Goal: Obtain resource: Obtain resource

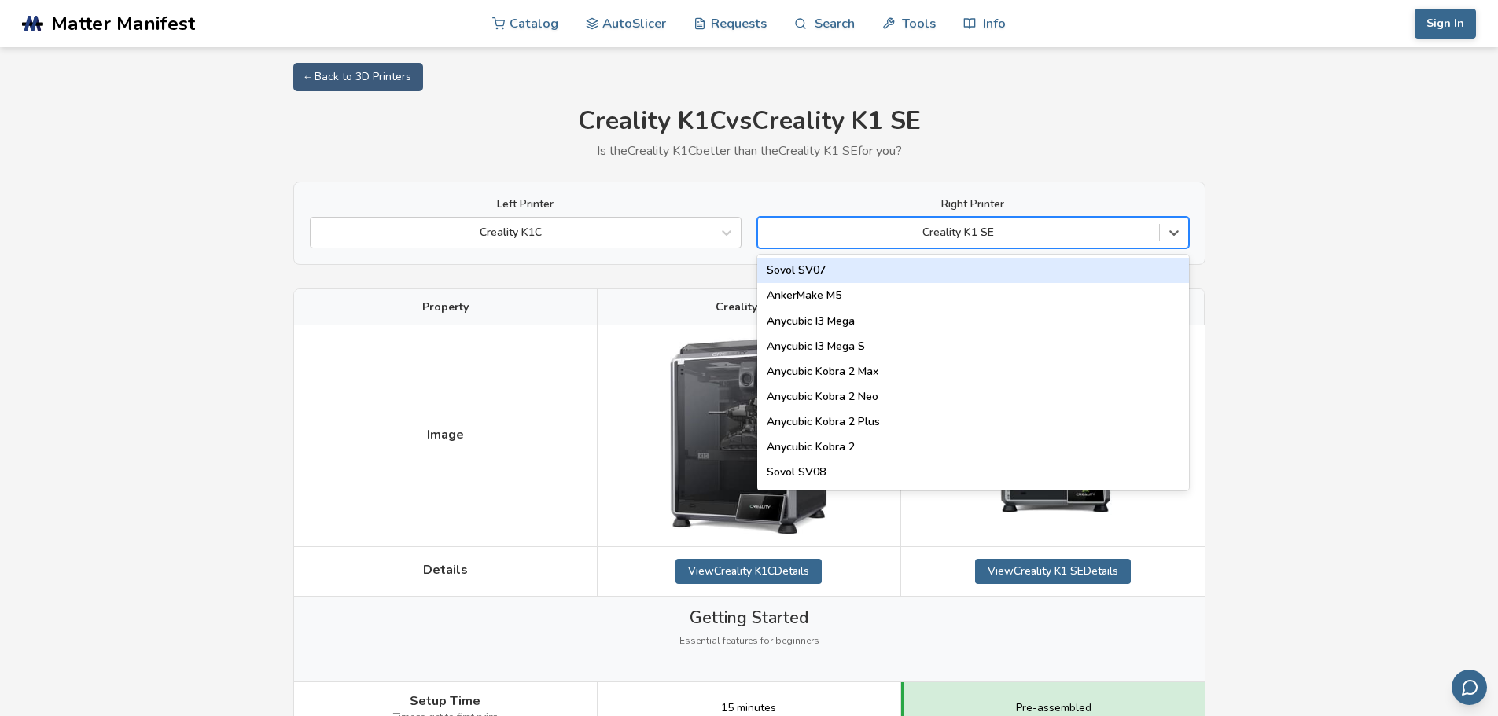
click at [939, 229] on div at bounding box center [958, 233] width 385 height 16
type input "*******"
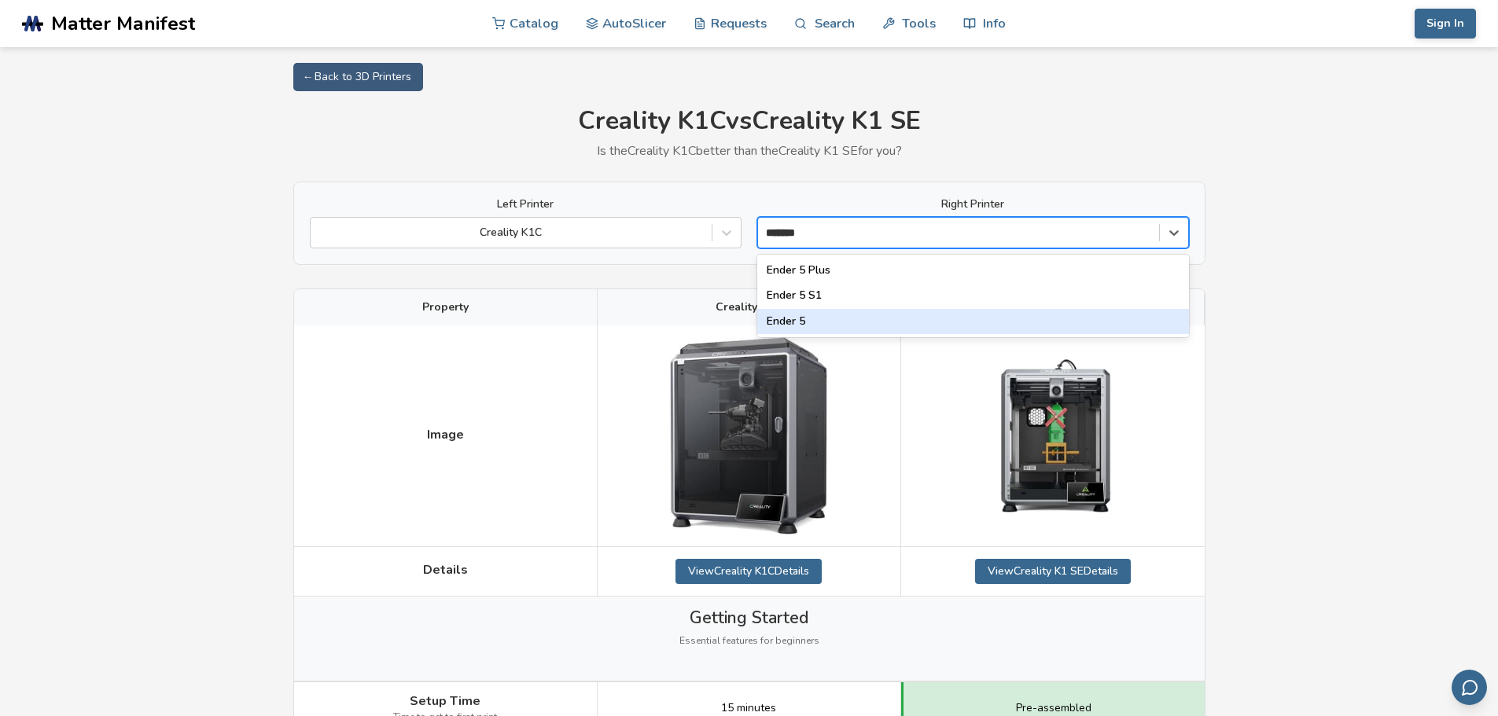
click at [807, 314] on div "Ender 5" at bounding box center [973, 321] width 432 height 25
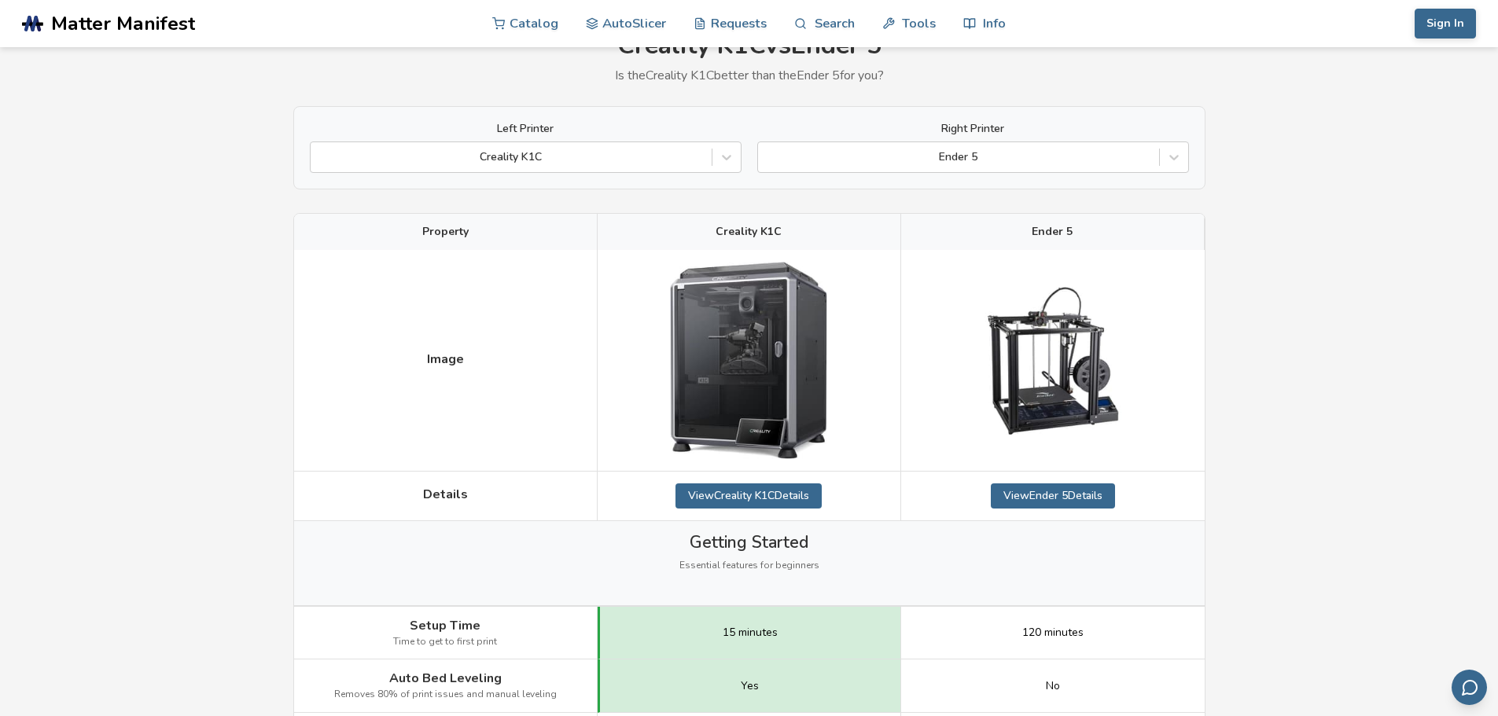
scroll to position [78, 0]
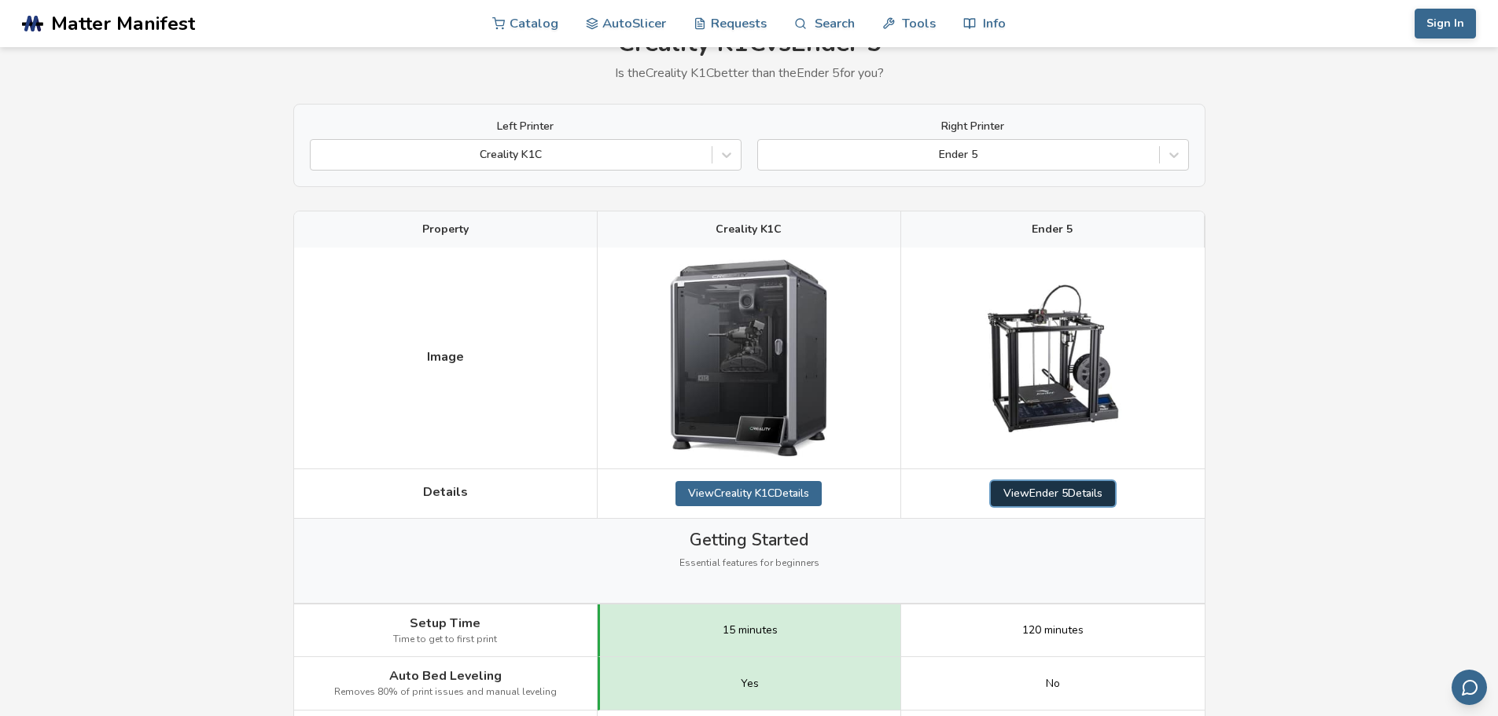
click at [1062, 496] on link "View Ender 5 Details" at bounding box center [1053, 493] width 124 height 25
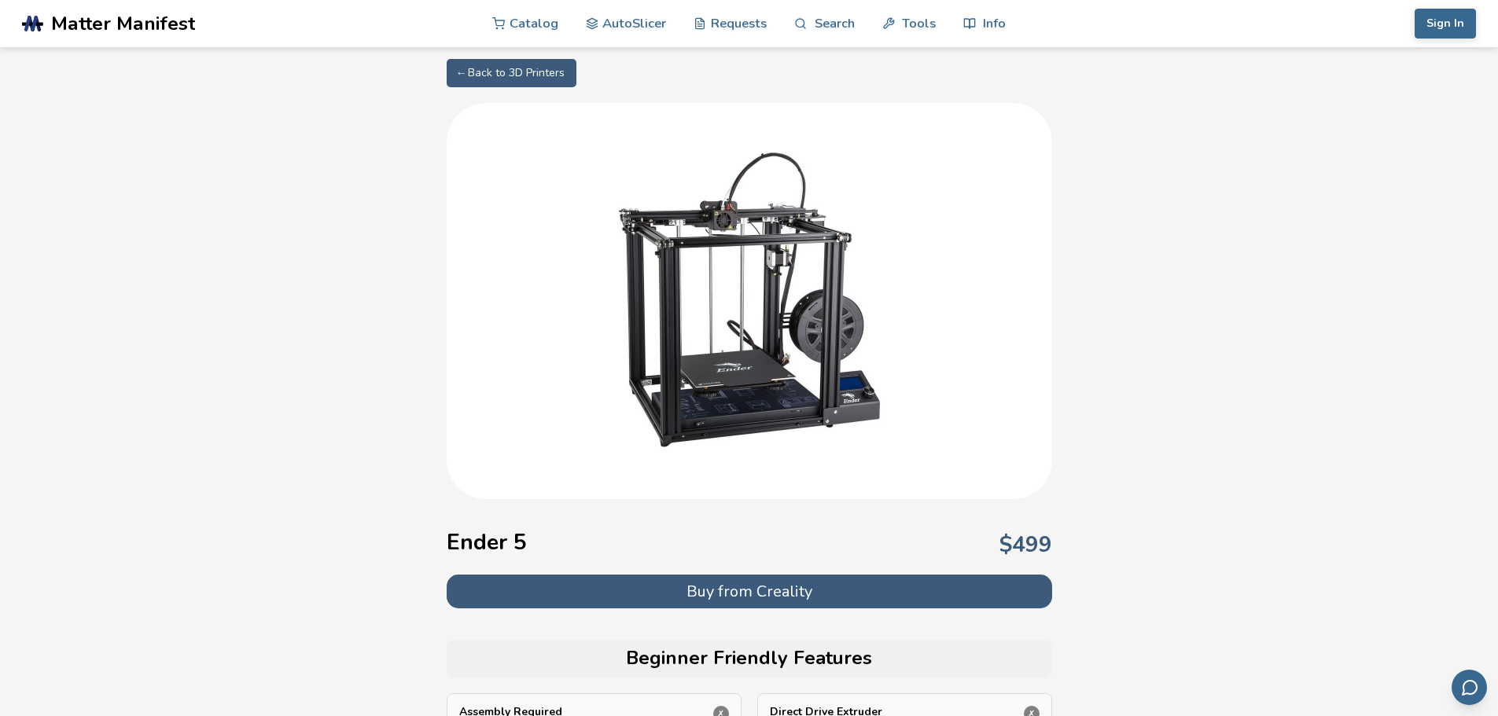
click at [469, 67] on link "← Back to 3D Printers" at bounding box center [512, 73] width 130 height 28
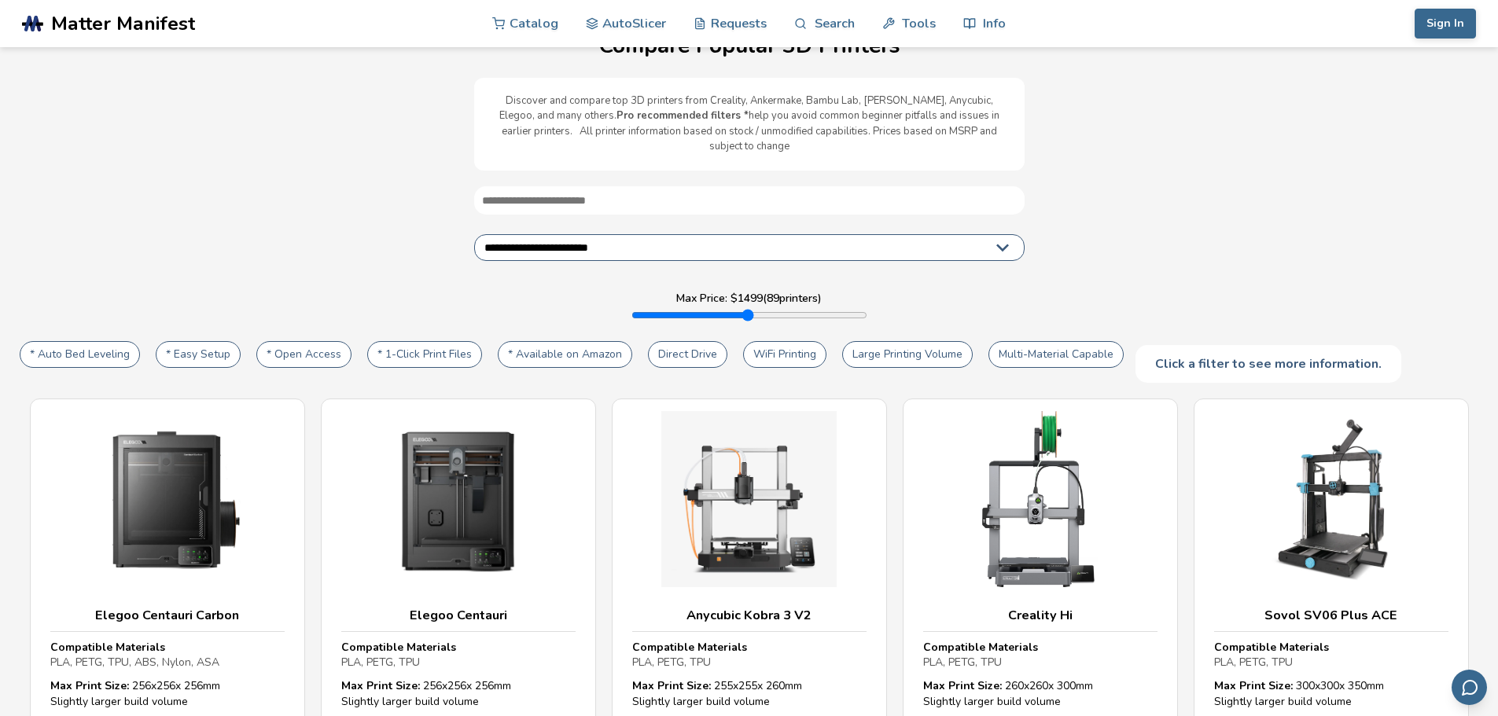
scroll to position [45, 0]
click at [631, 233] on select "**********" at bounding box center [749, 246] width 550 height 27
select select "**********"
click at [474, 233] on select "**********" at bounding box center [749, 246] width 550 height 27
type input "****"
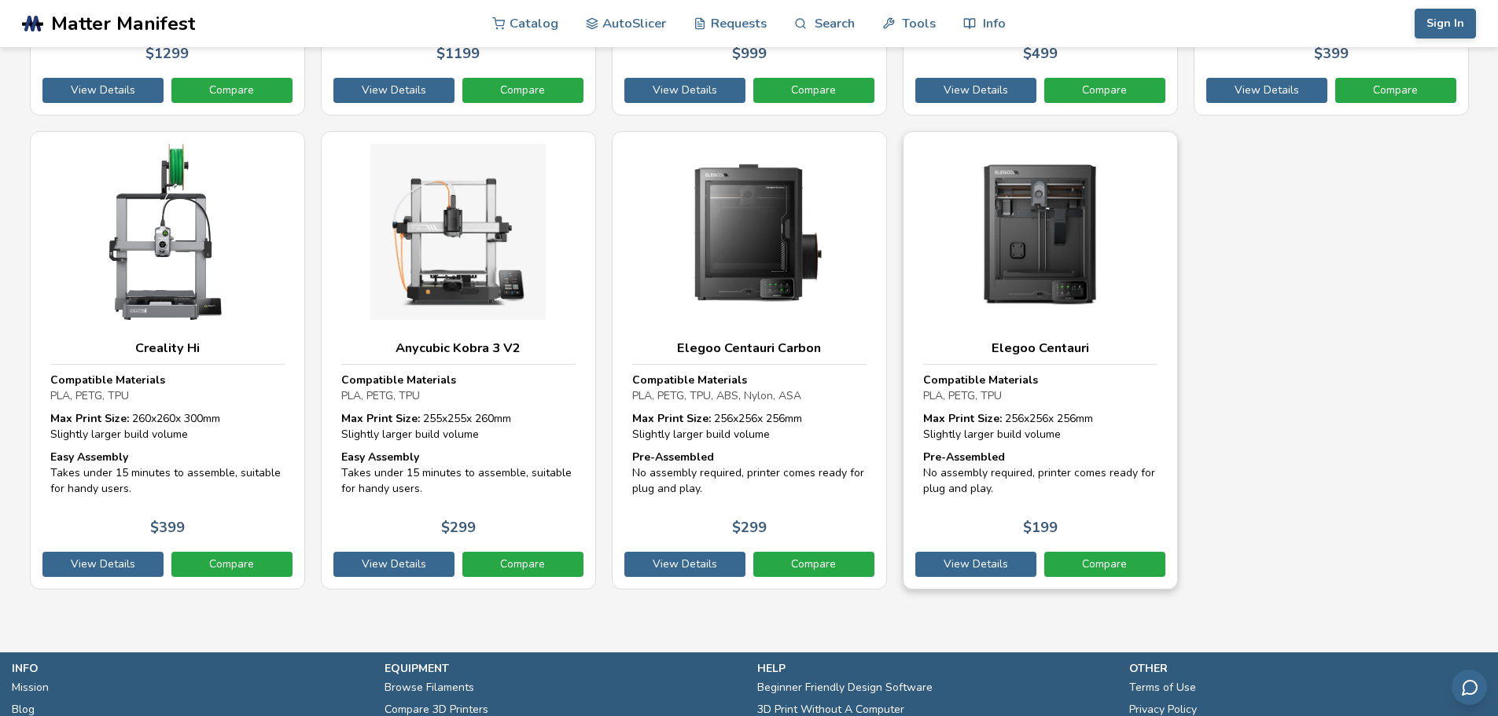
scroll to position [8504, 0]
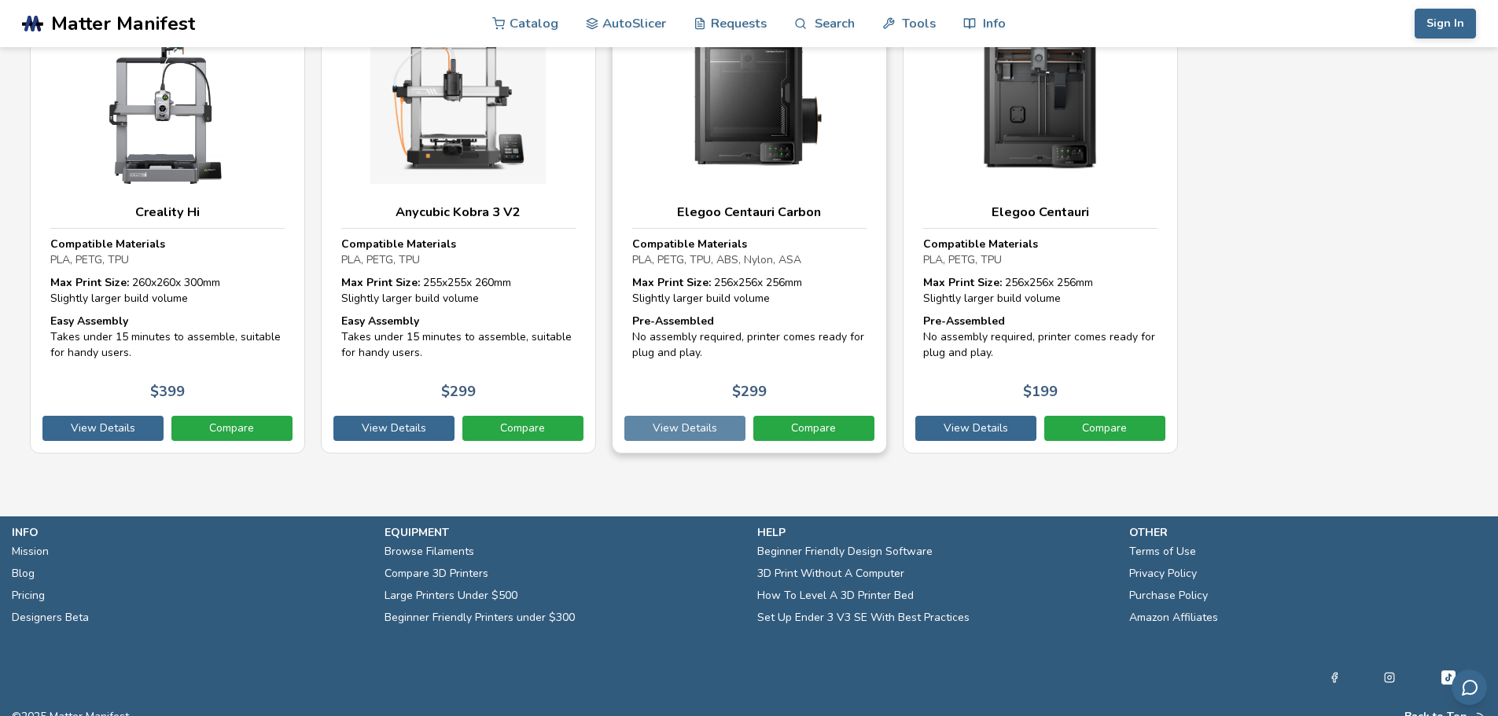
click at [715, 416] on link "View Details" at bounding box center [684, 428] width 121 height 25
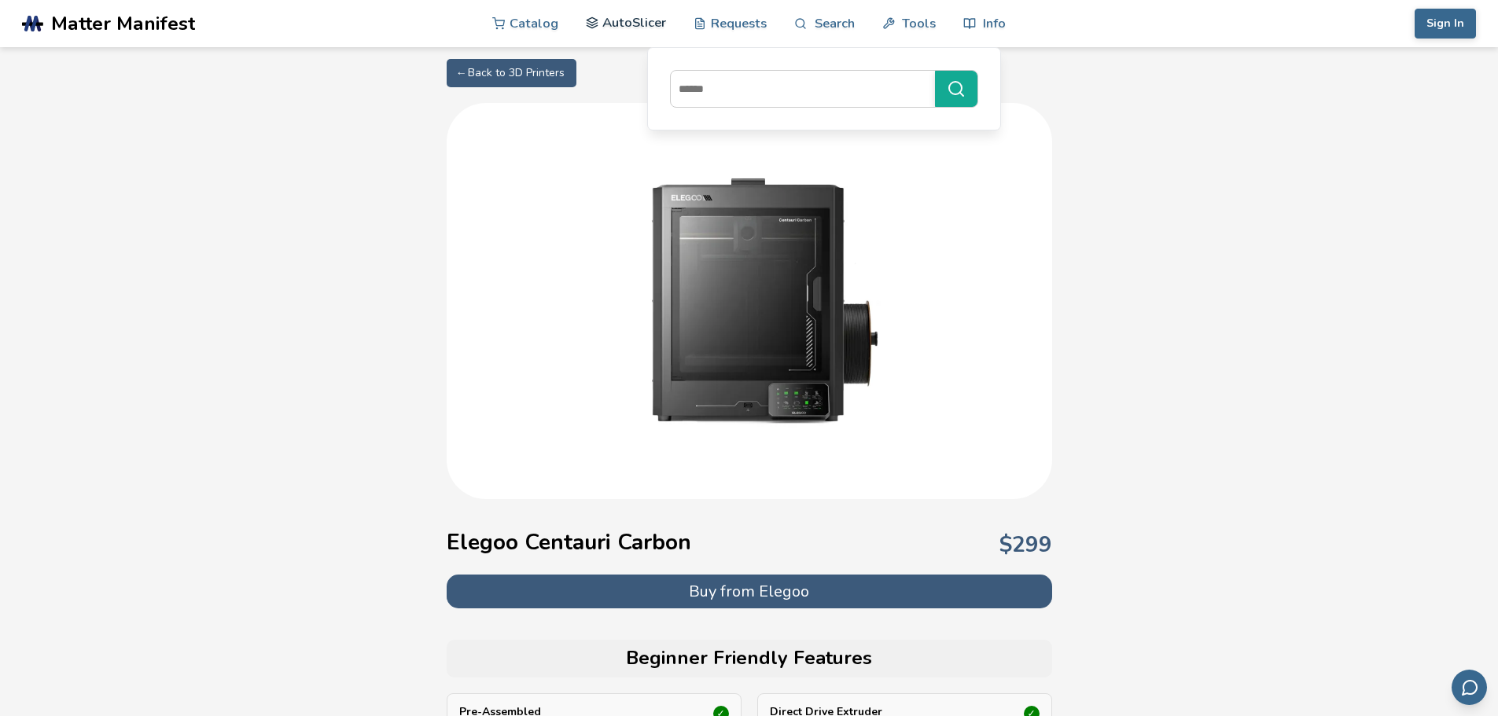
click at [620, 23] on link "AutoSlicer" at bounding box center [626, 22] width 81 height 47
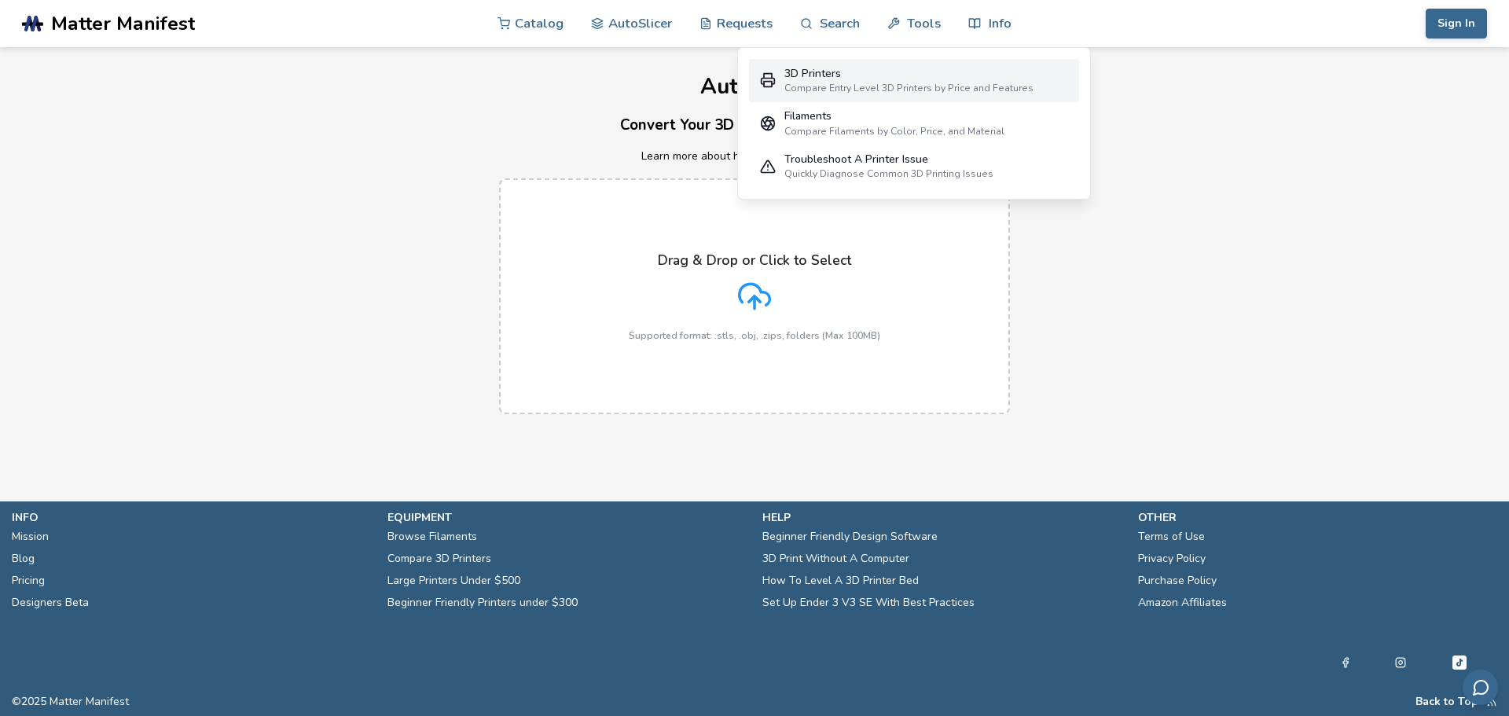
click at [813, 77] on div "3D Printers" at bounding box center [909, 74] width 249 height 13
select select "**********"
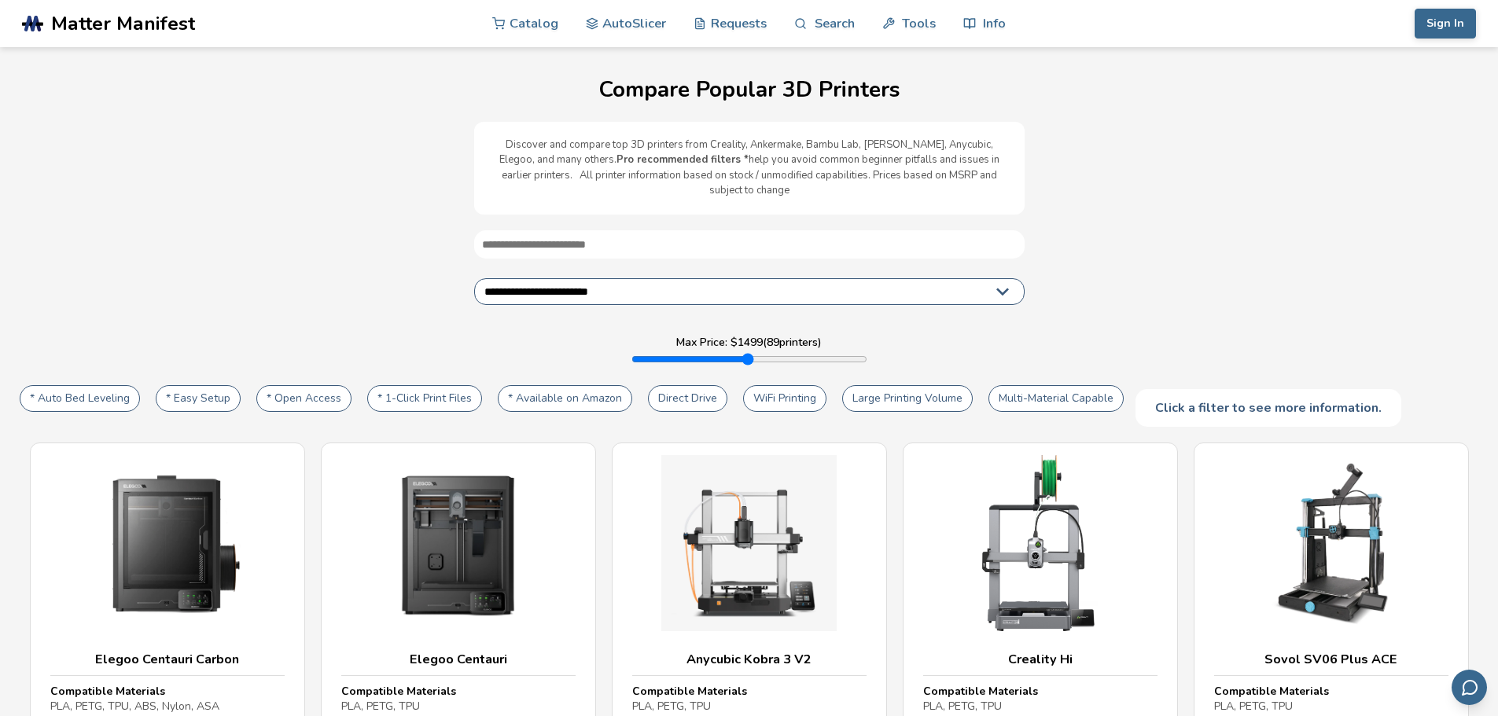
click at [779, 157] on p "Discover and compare top 3D printers from Creality, Ankermake, Bambu Lab, [PERS…" at bounding box center [749, 168] width 519 height 61
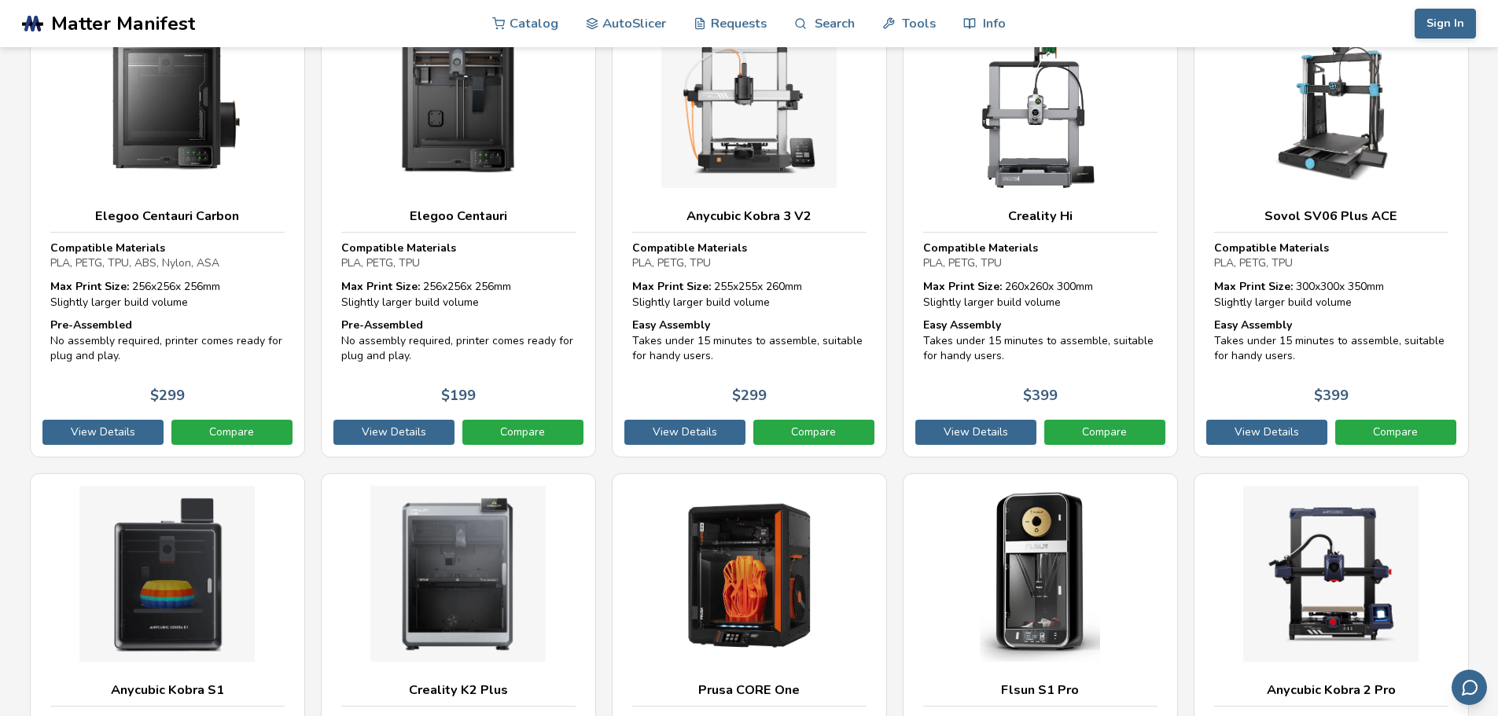
scroll to position [444, 0]
click at [242, 419] on link "Compare" at bounding box center [231, 431] width 121 height 25
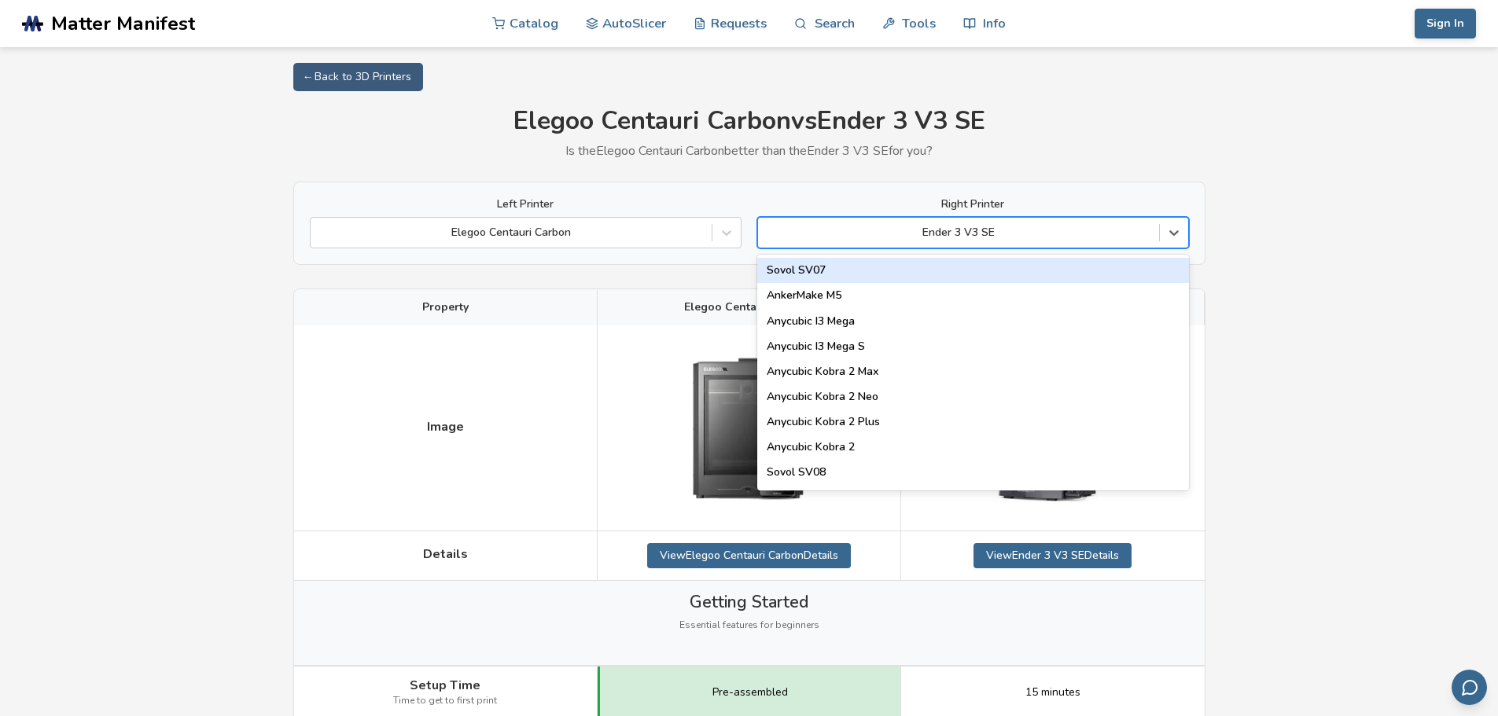
click at [1109, 239] on div at bounding box center [958, 233] width 385 height 16
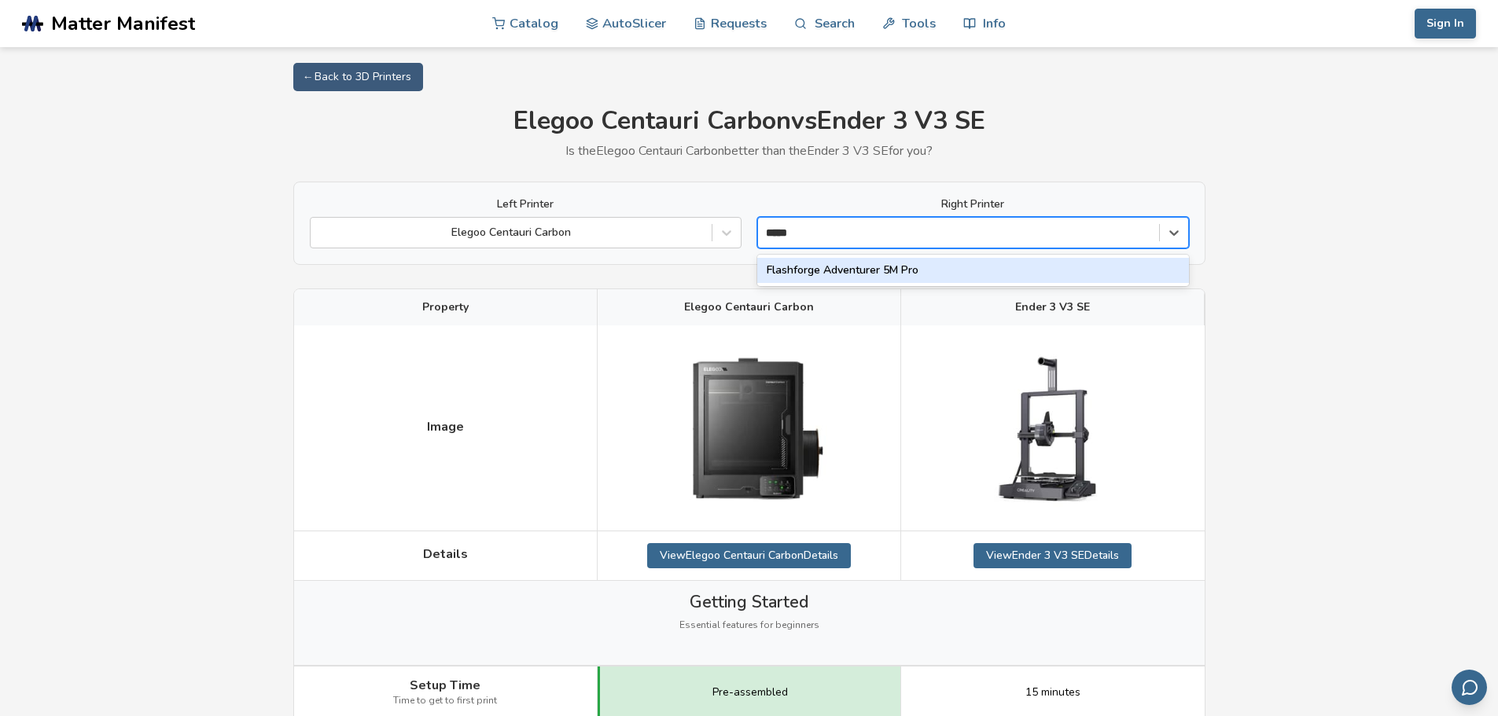
type input "******"
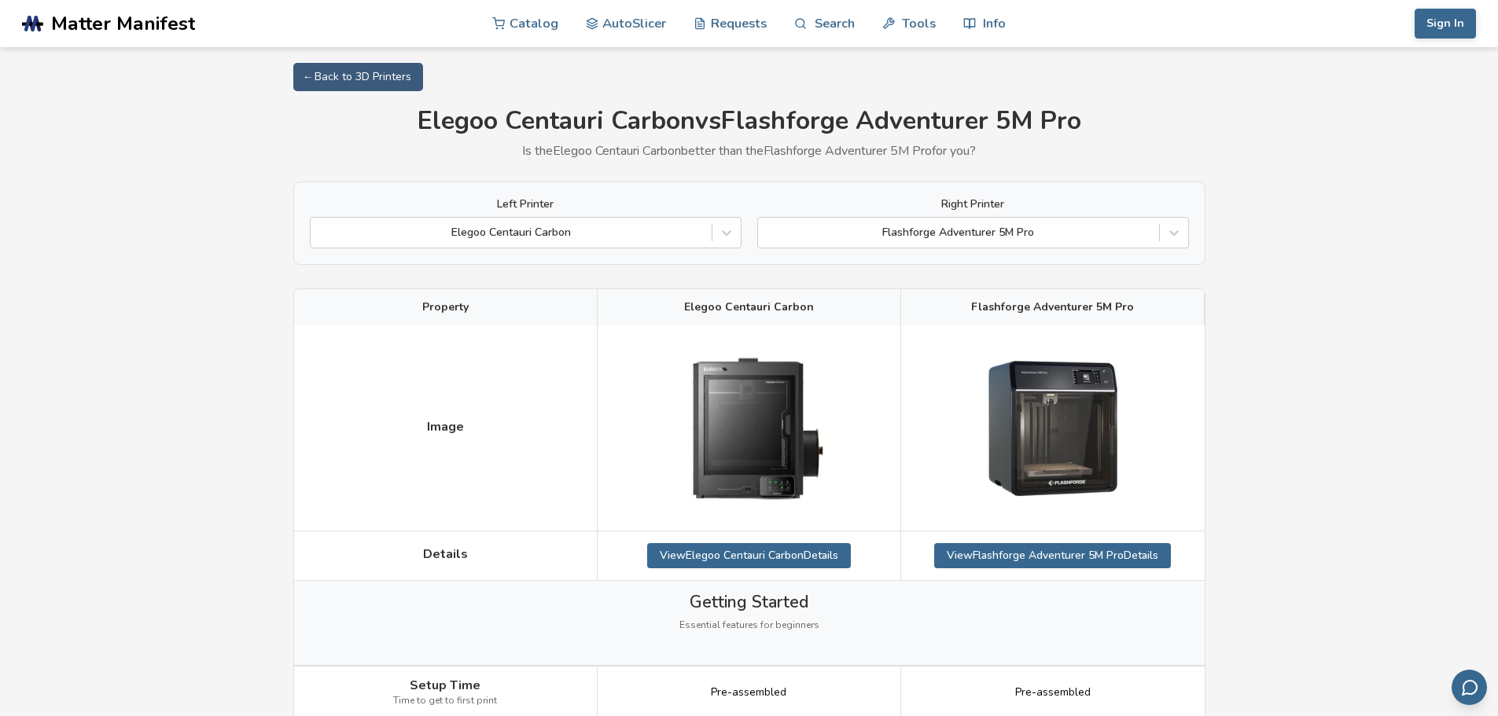
click at [749, 436] on img at bounding box center [748, 427] width 157 height 181
click at [753, 555] on link "View Elegoo Centauri Carbon Details" at bounding box center [749, 555] width 204 height 25
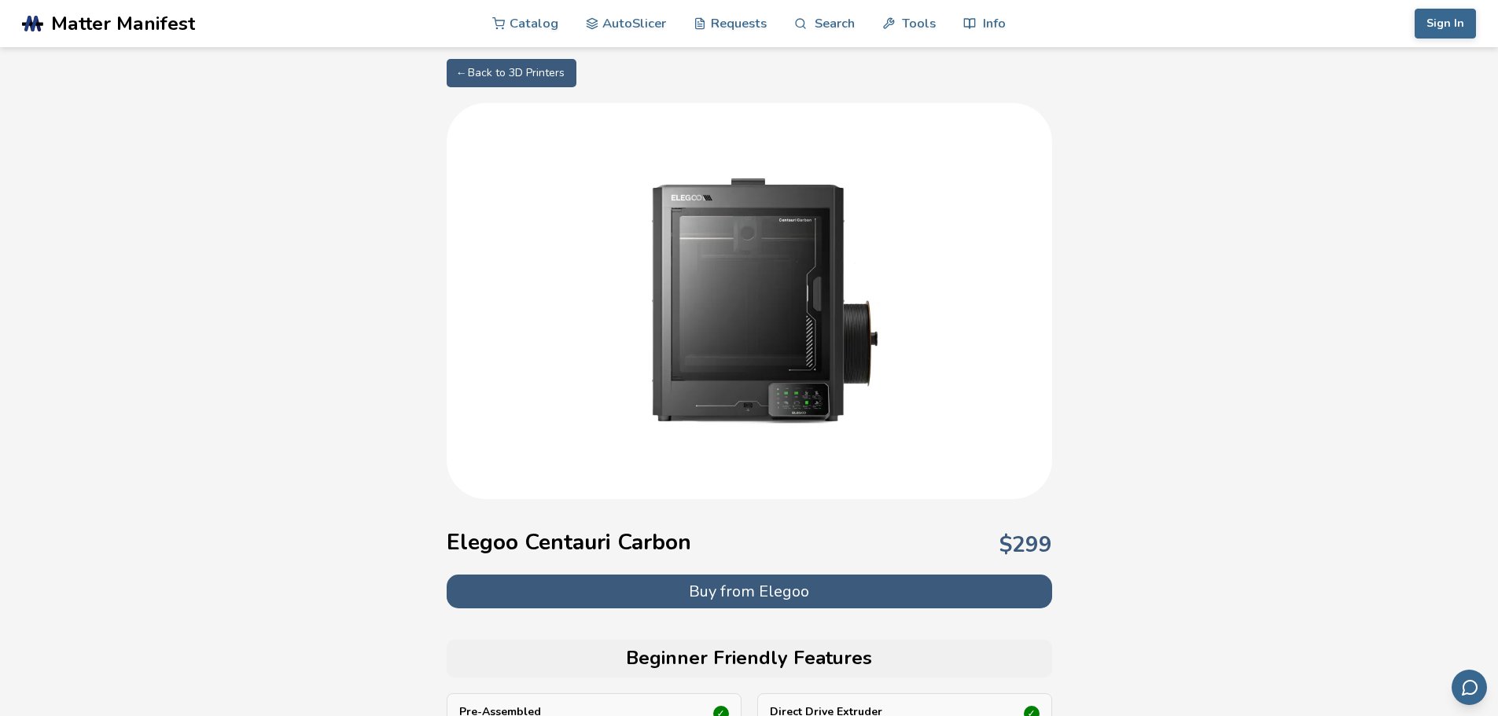
click at [774, 312] on img at bounding box center [749, 299] width 314 height 314
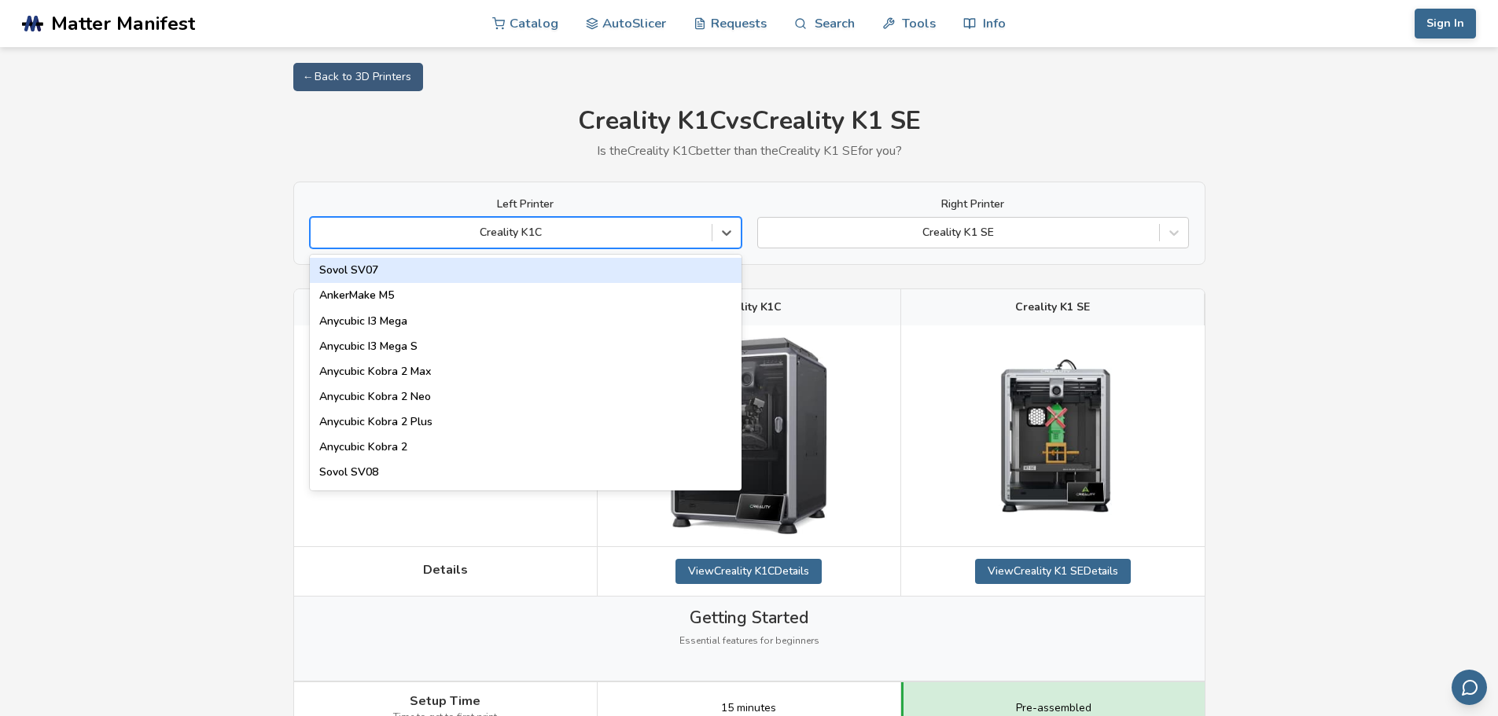
click at [602, 233] on div at bounding box center [510, 233] width 385 height 16
type input "***"
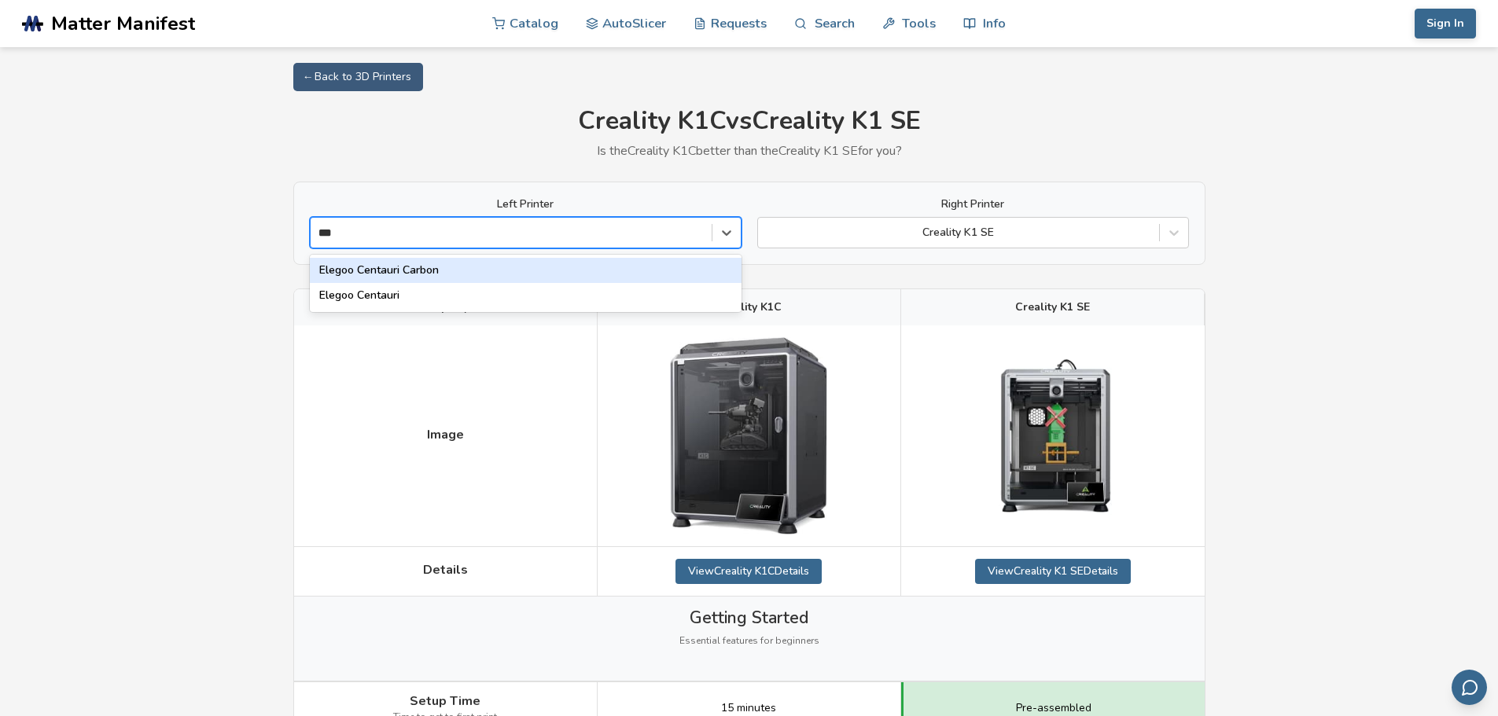
click at [593, 278] on div "Elegoo Centauri Carbon" at bounding box center [526, 270] width 432 height 25
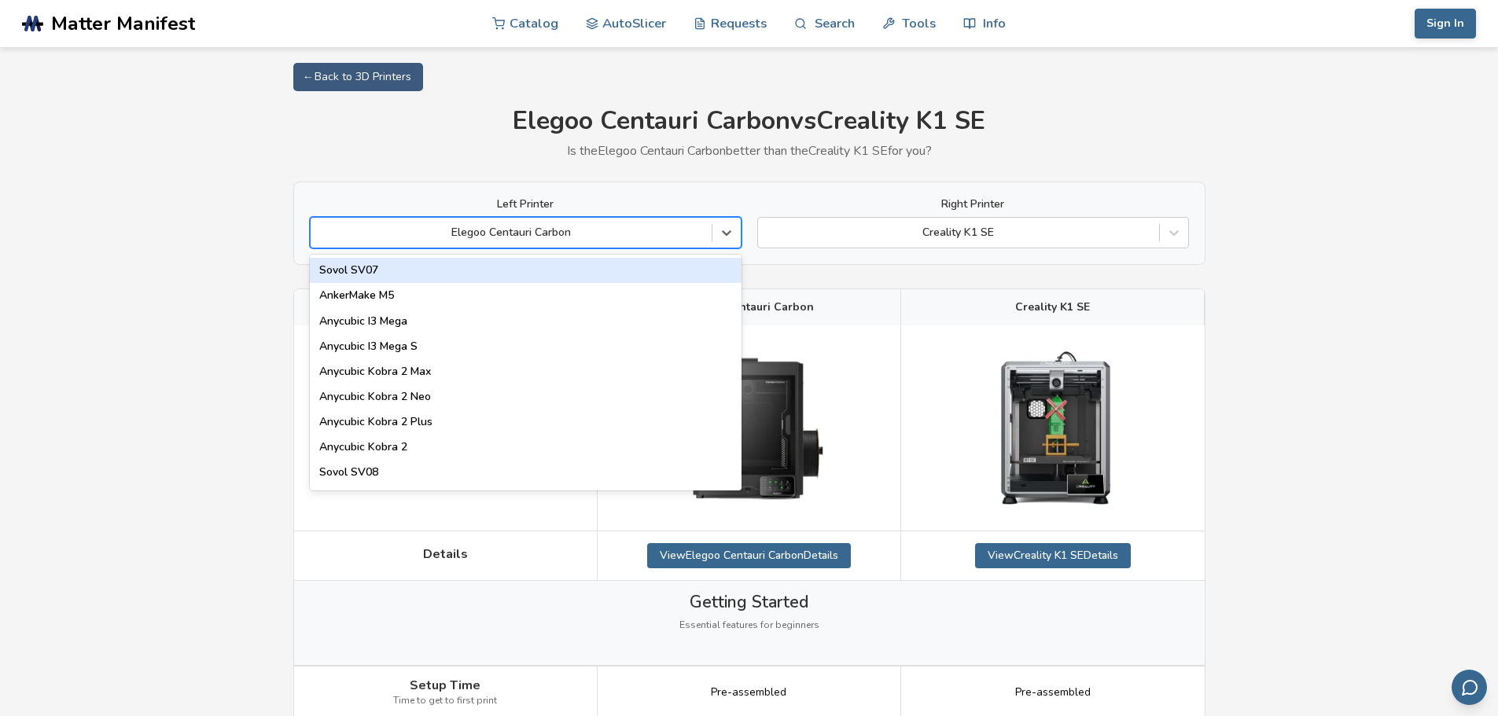
click at [534, 229] on div at bounding box center [510, 233] width 385 height 16
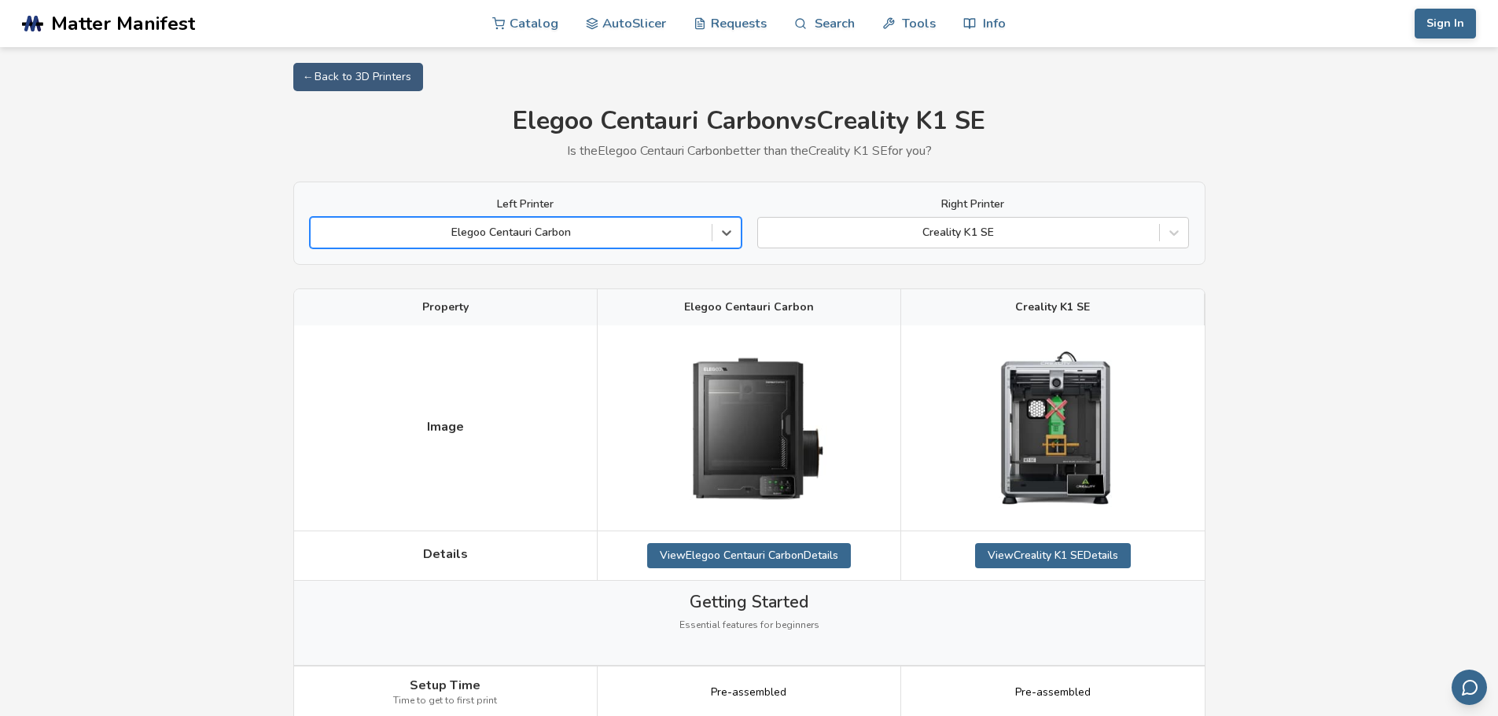
click at [529, 229] on div at bounding box center [510, 233] width 385 height 16
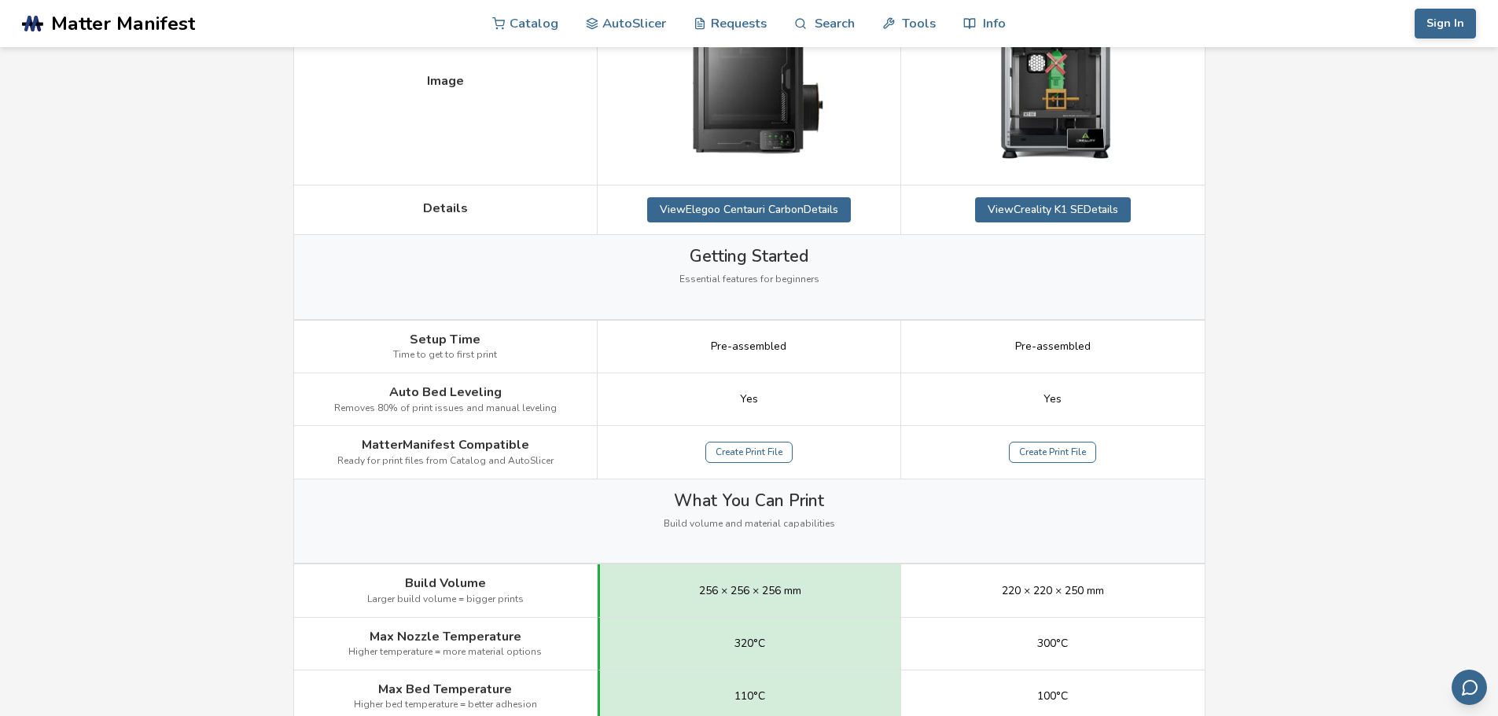
scroll to position [345, 0]
click at [741, 454] on link "Create Print File" at bounding box center [748, 453] width 87 height 22
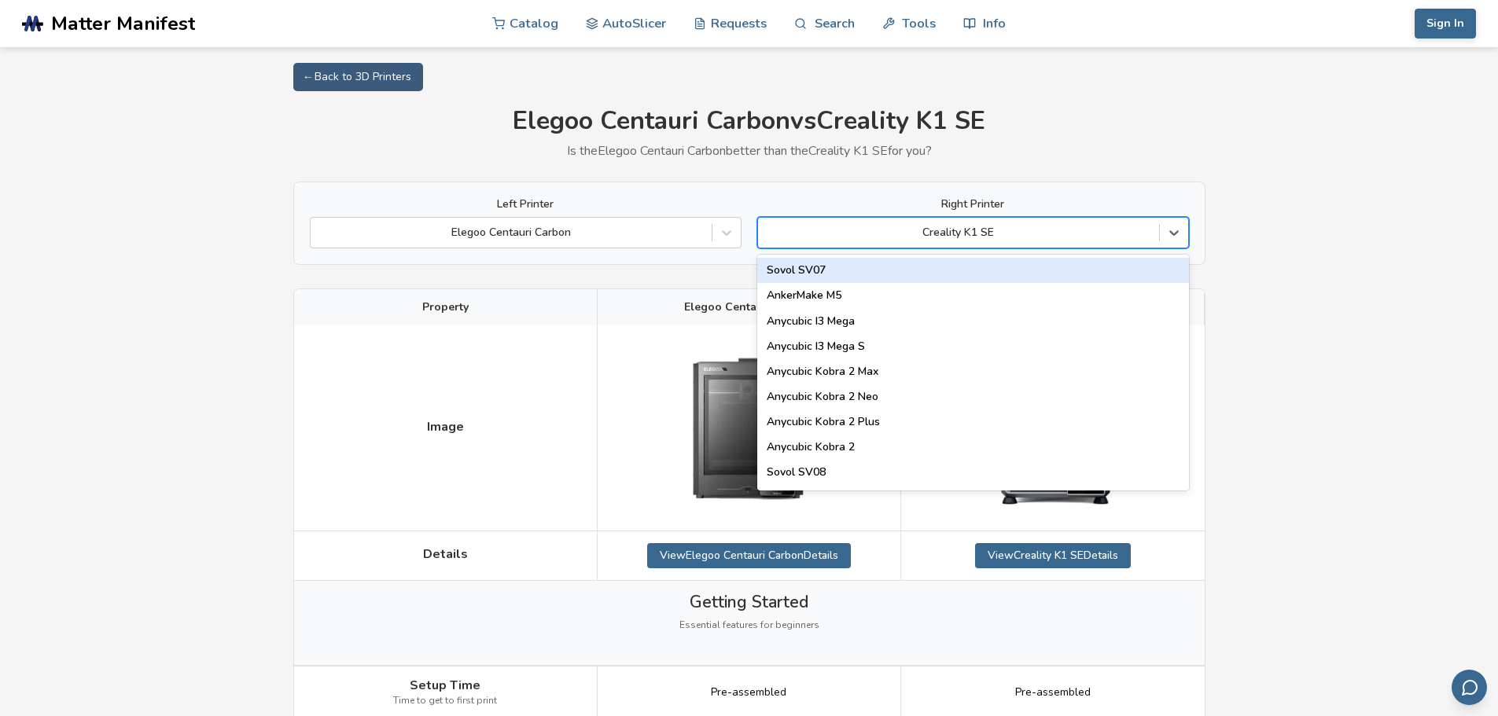
click at [902, 229] on div at bounding box center [958, 233] width 385 height 16
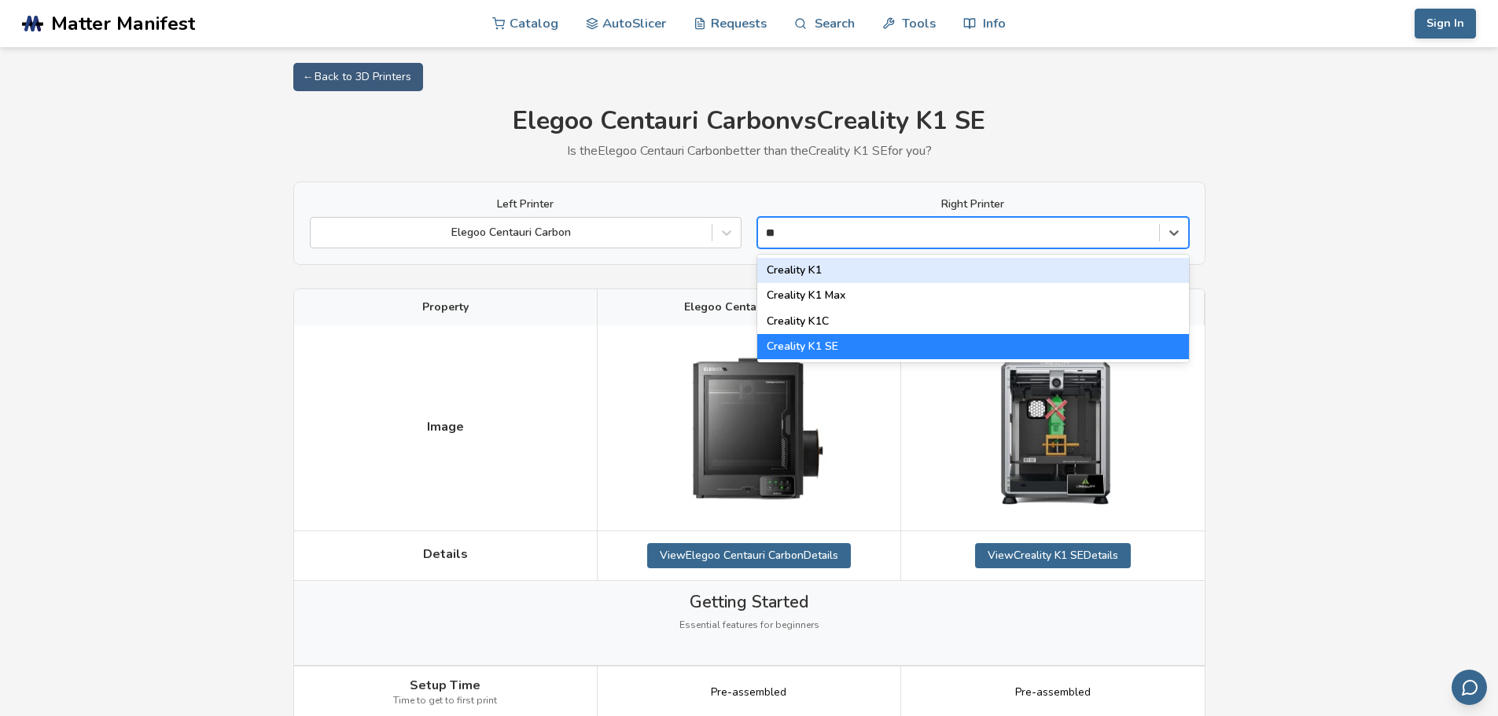
type input "***"
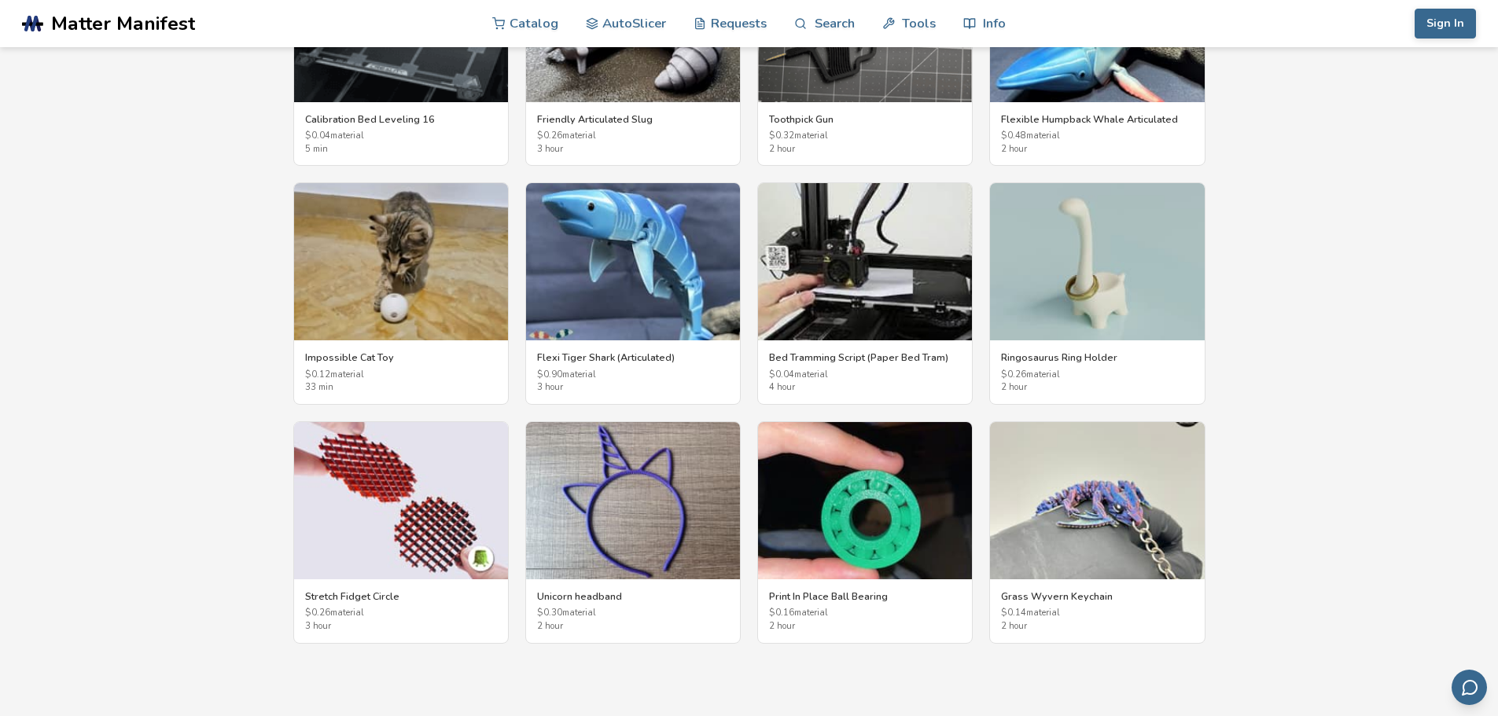
scroll to position [2701, 0]
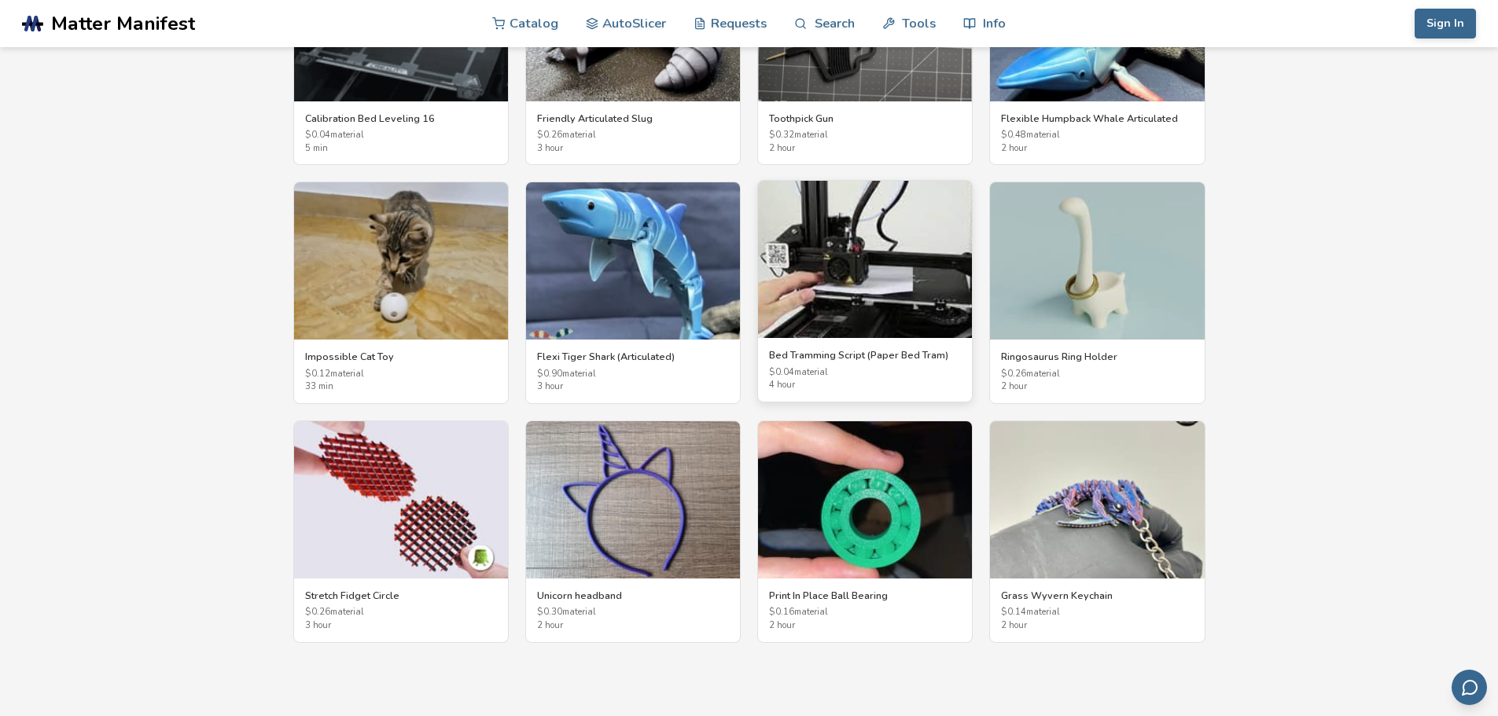
click at [869, 309] on img at bounding box center [865, 259] width 214 height 157
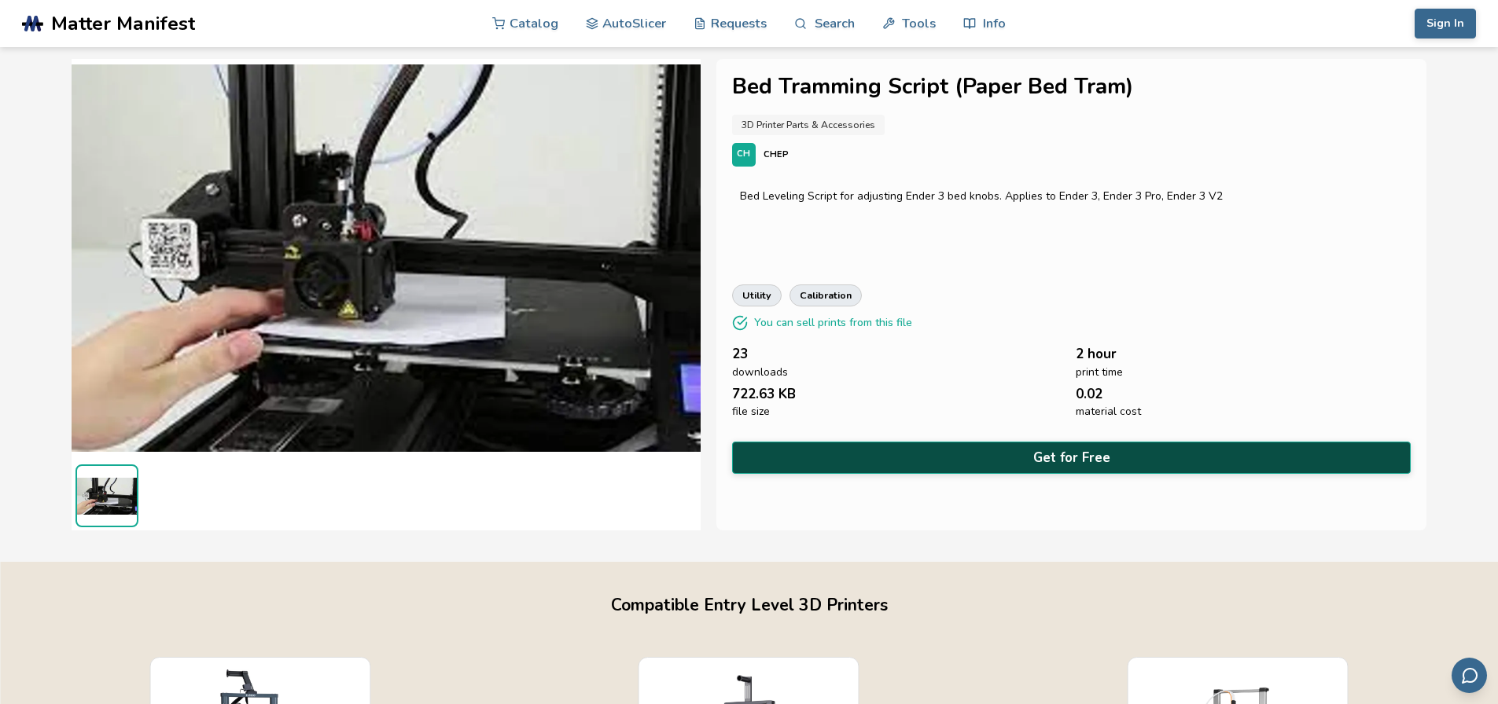
click at [1147, 448] on button "Get for Free" at bounding box center [1071, 458] width 679 height 32
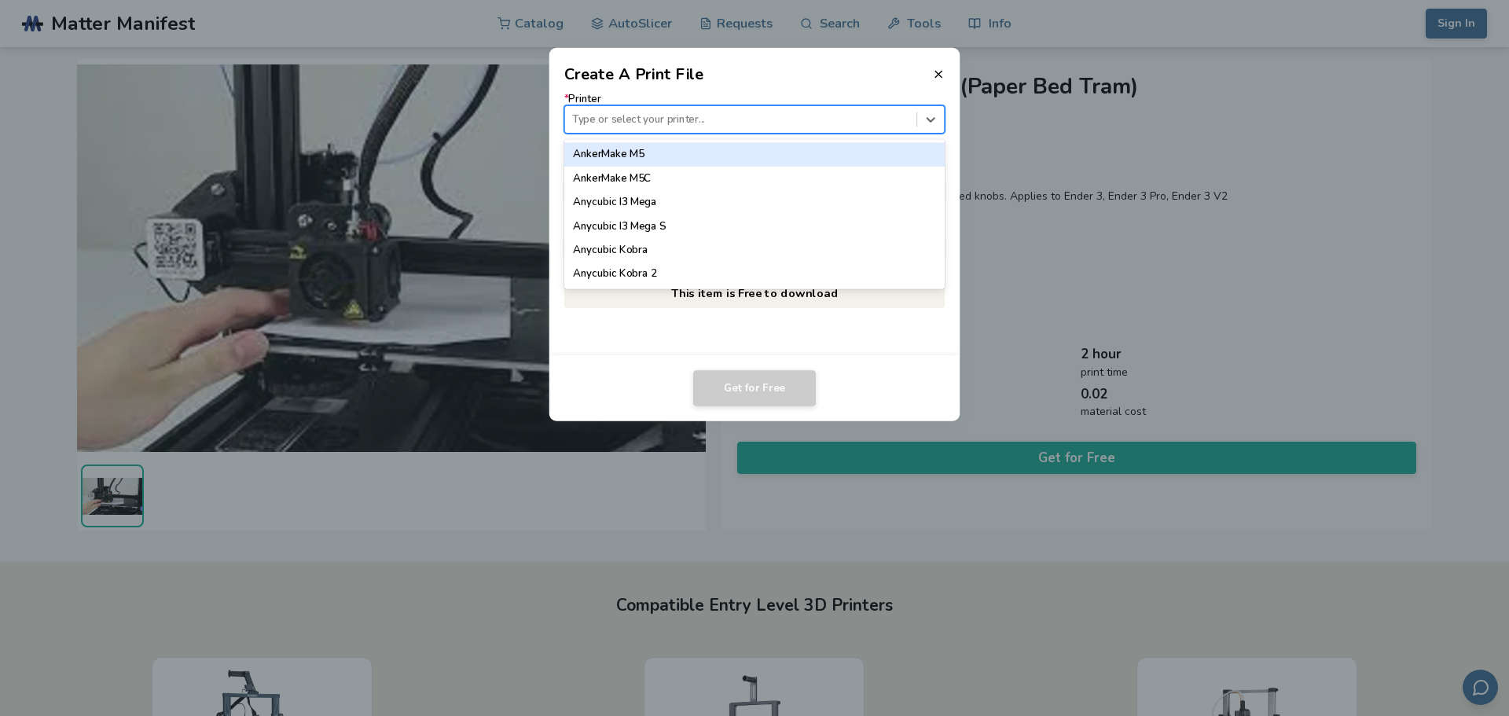
click at [849, 120] on div at bounding box center [740, 119] width 336 height 15
type input "*"
type input "*****"
click at [828, 155] on div "Ender 3" at bounding box center [754, 154] width 381 height 24
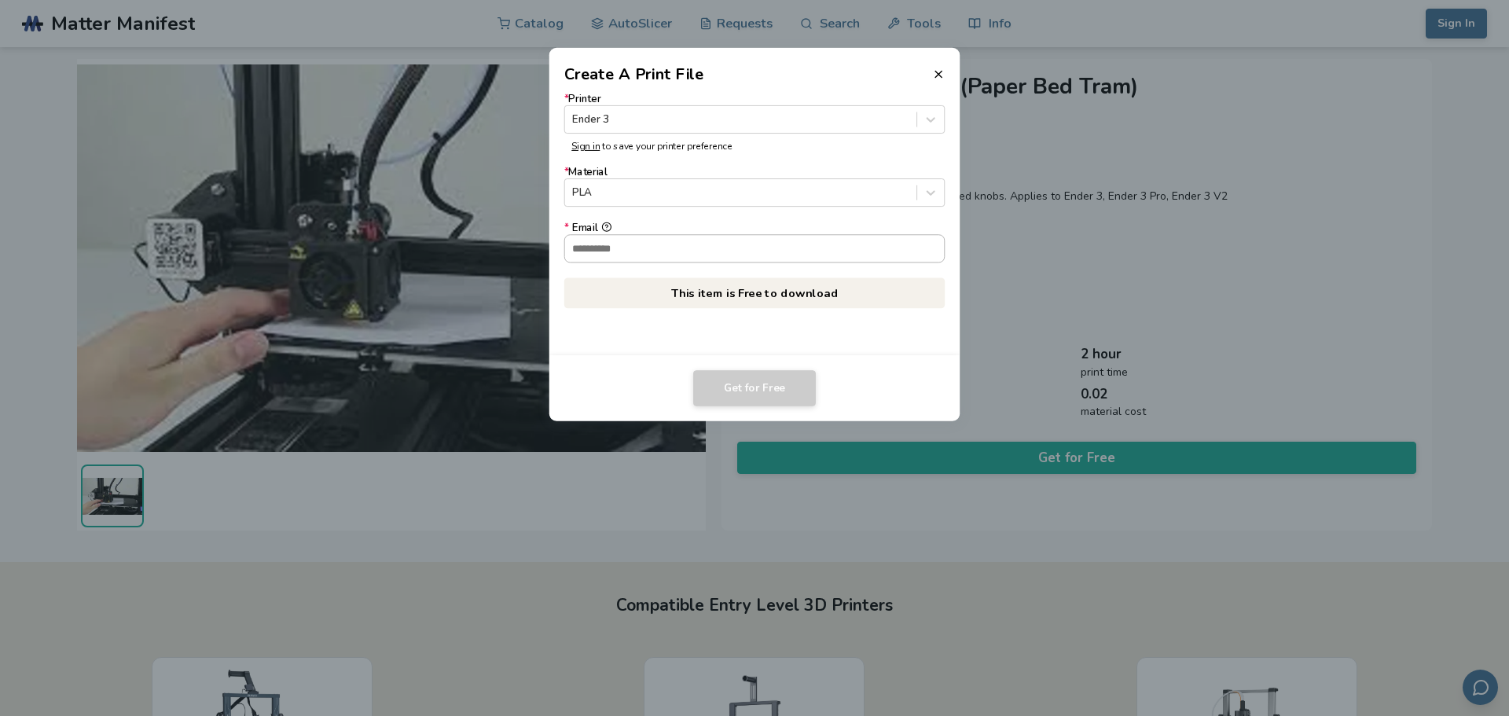
click at [829, 255] on input "* Email" at bounding box center [755, 248] width 380 height 27
type input "**********"
click at [749, 395] on button "Get for Free" at bounding box center [754, 388] width 123 height 36
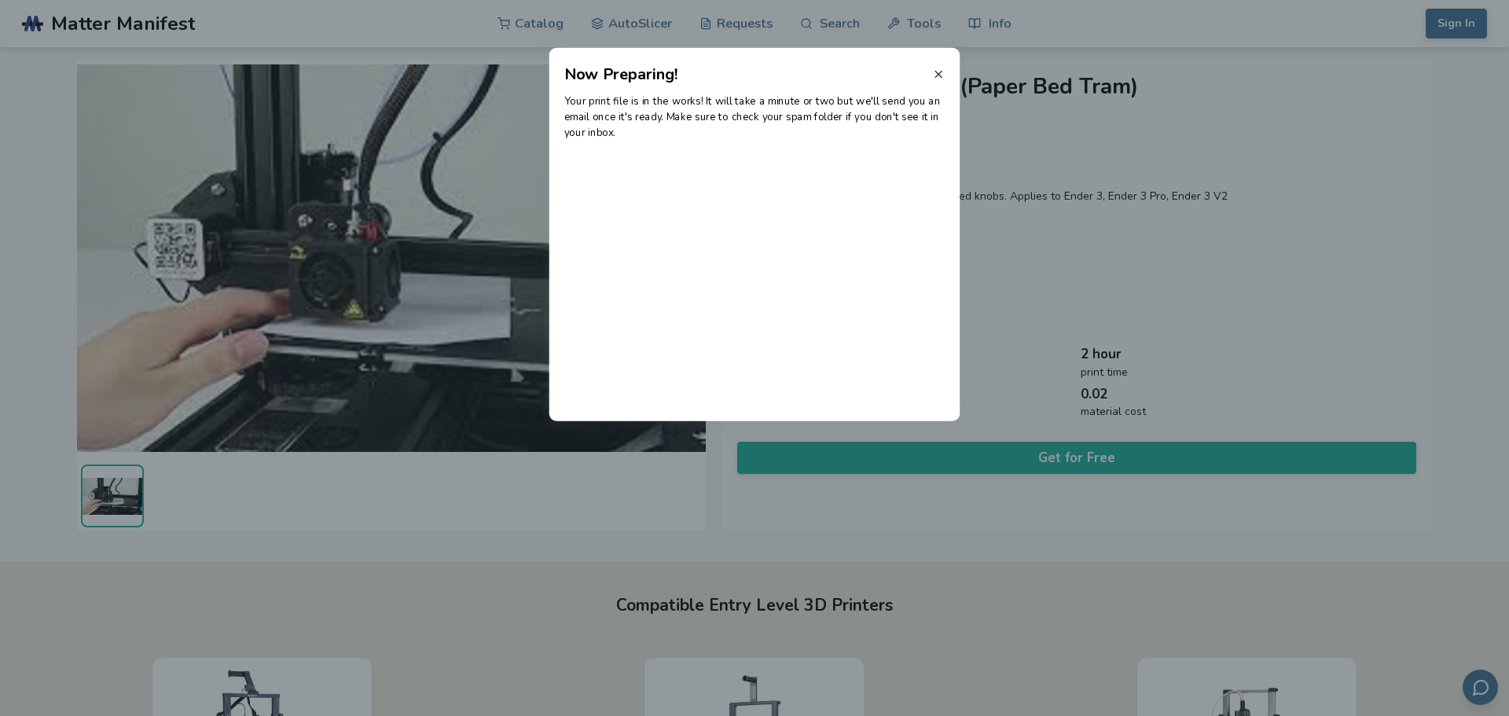
click at [935, 77] on line at bounding box center [938, 74] width 6 height 6
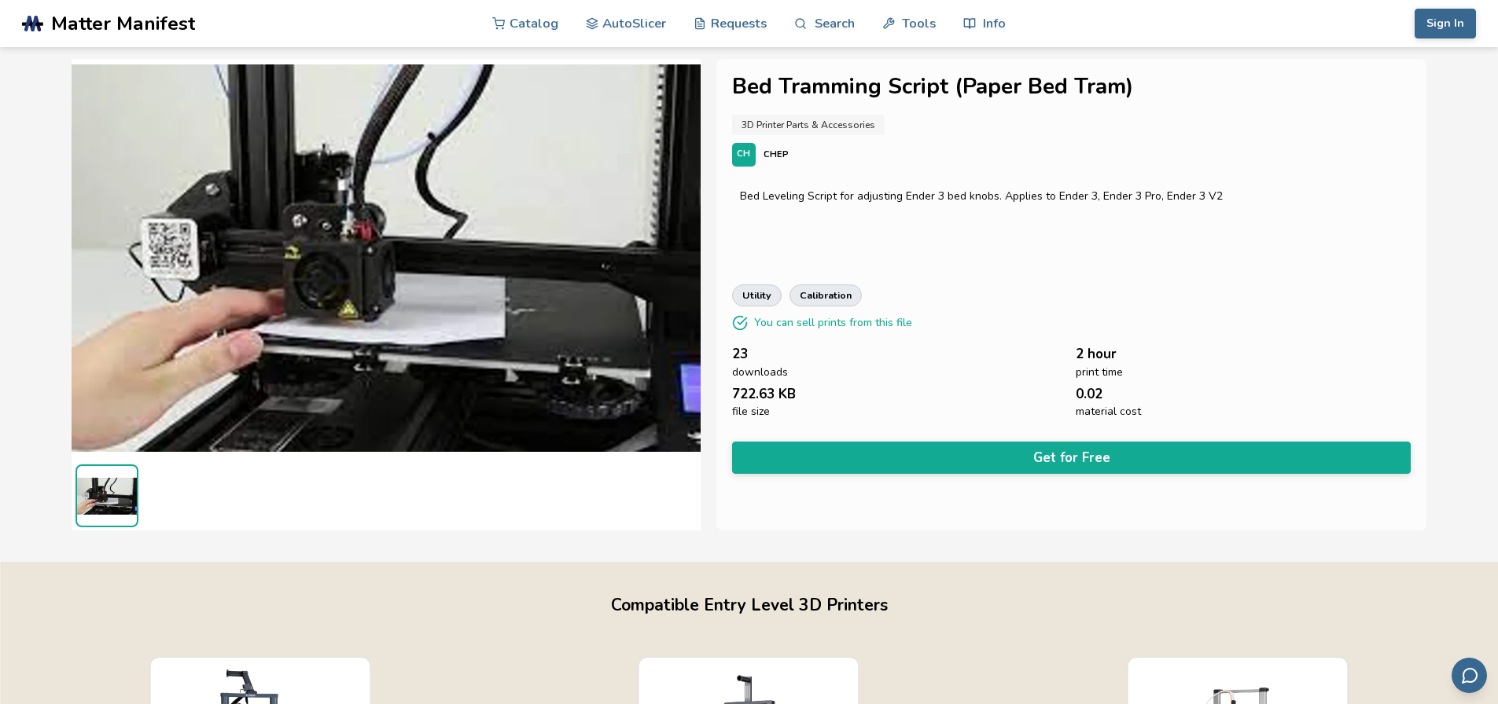
click at [1286, 167] on div "**********" at bounding box center [1071, 295] width 711 height 472
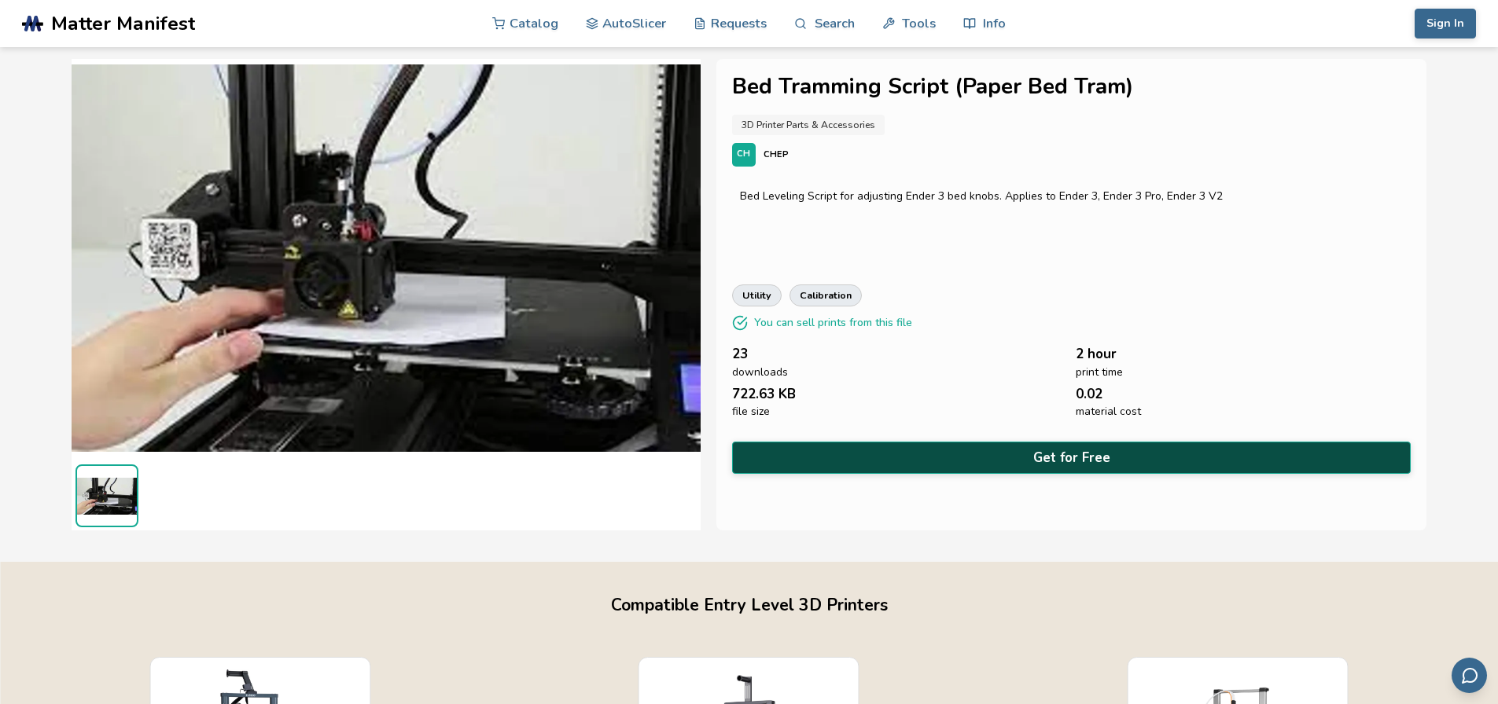
click at [1040, 456] on button "Get for Free" at bounding box center [1071, 458] width 679 height 32
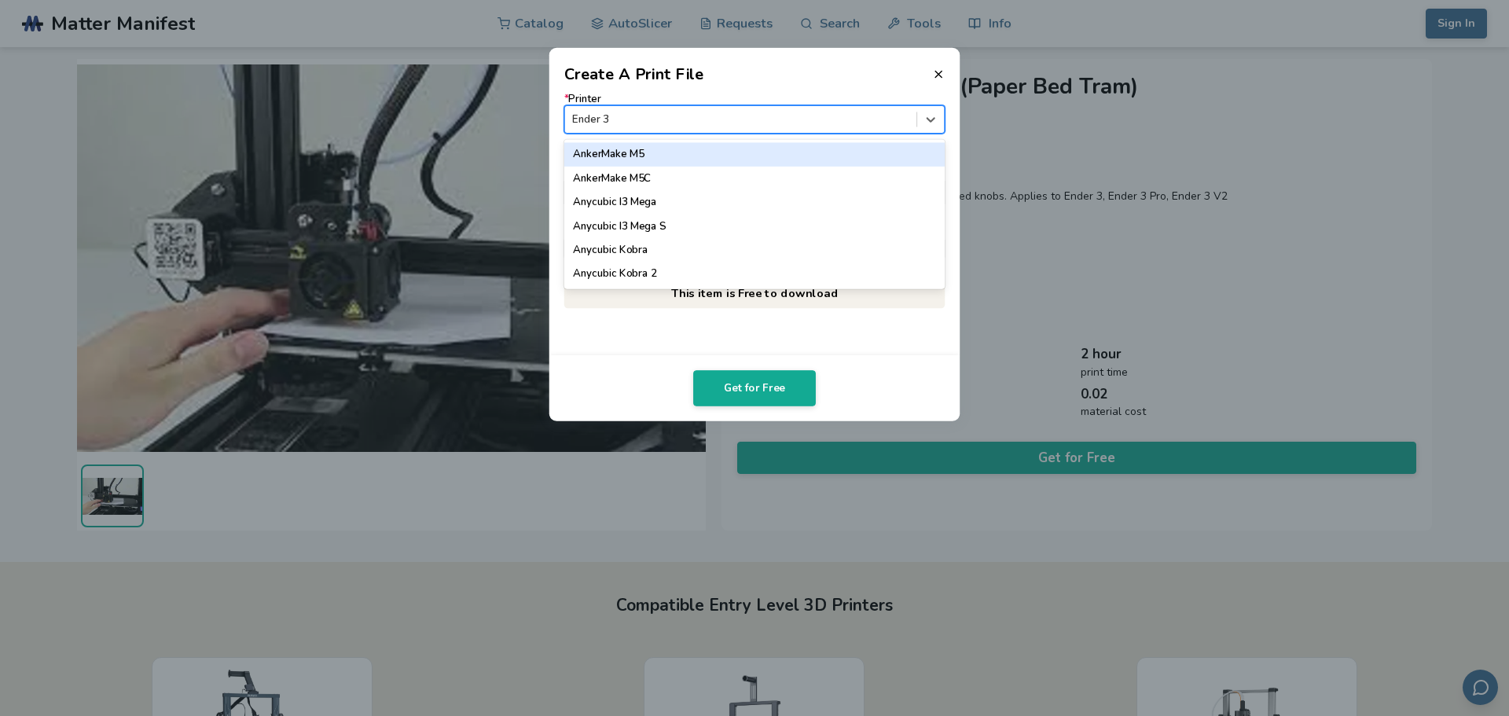
click at [731, 115] on div at bounding box center [740, 119] width 336 height 15
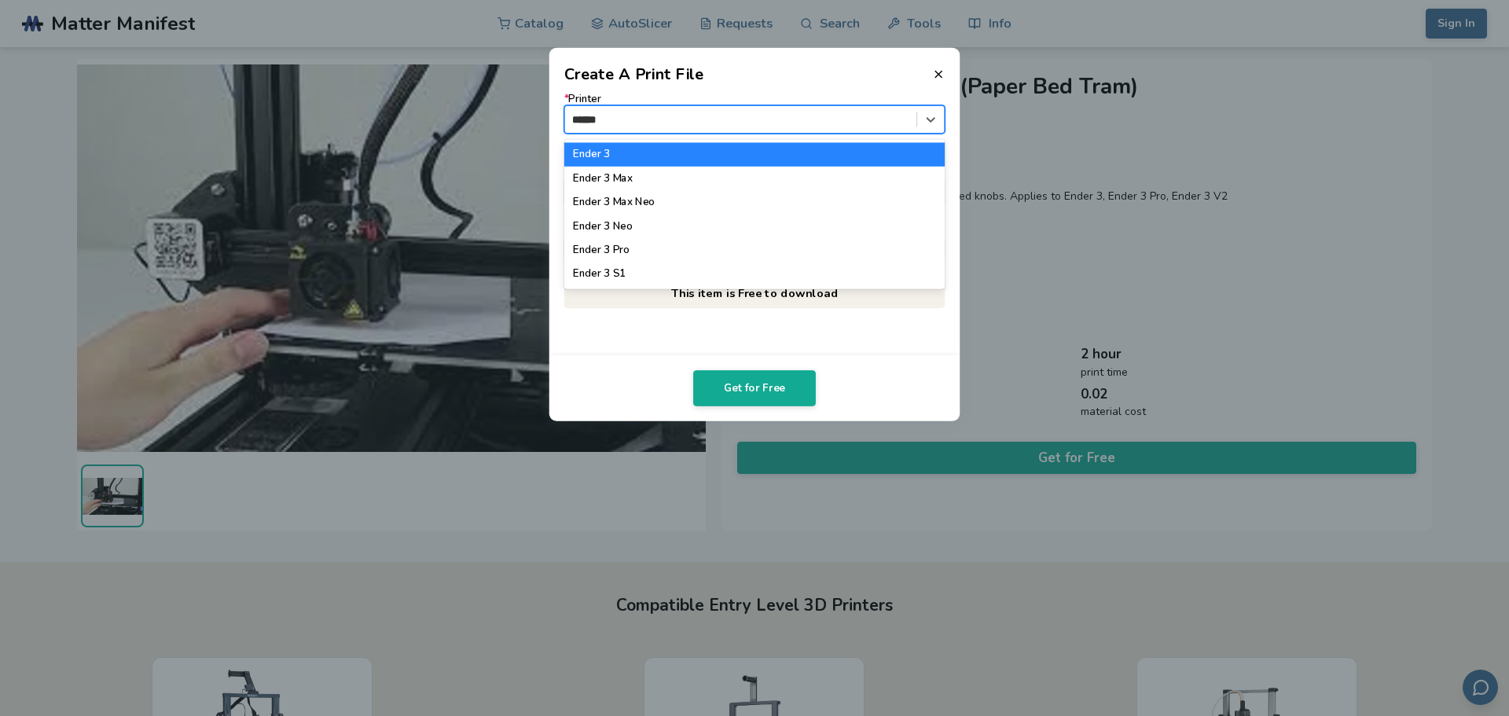
type input "*******"
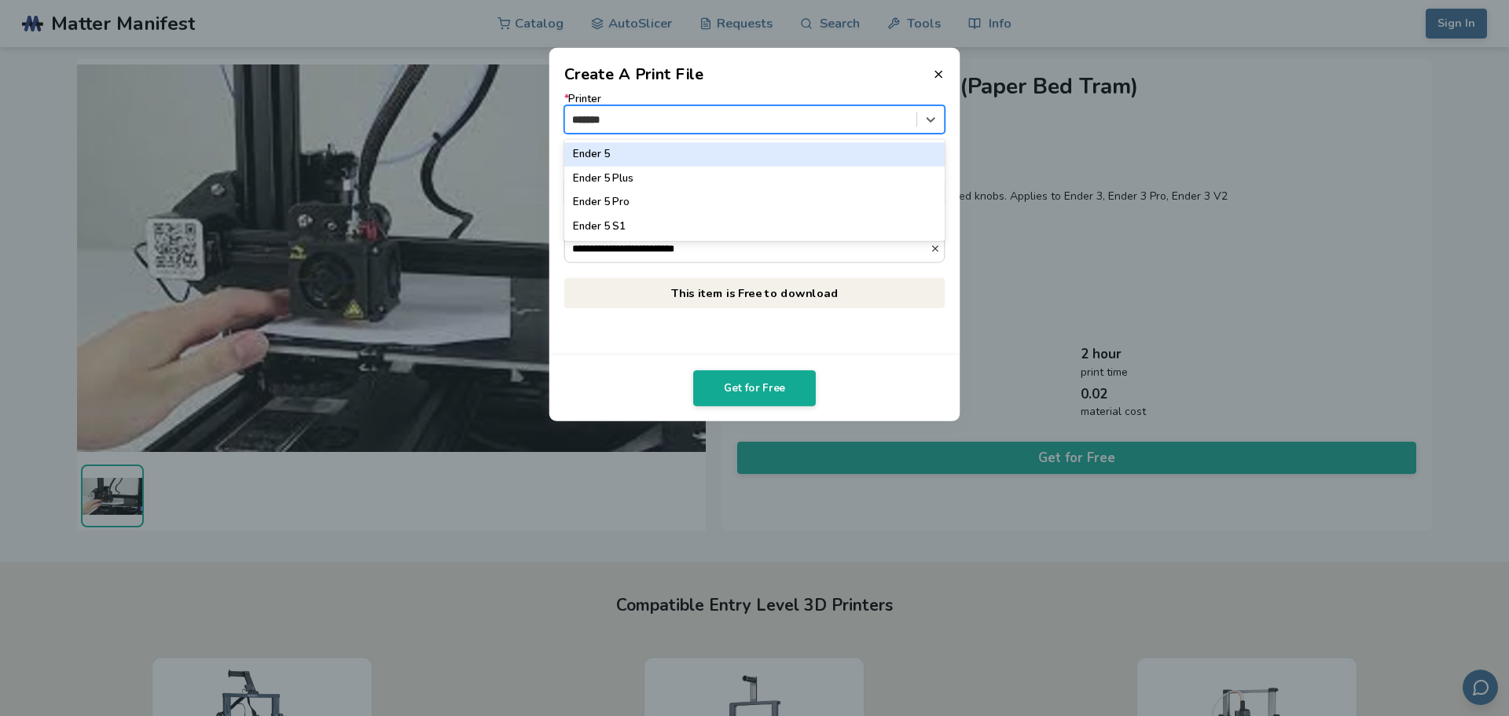
click at [740, 153] on div "Ender 5" at bounding box center [754, 154] width 381 height 24
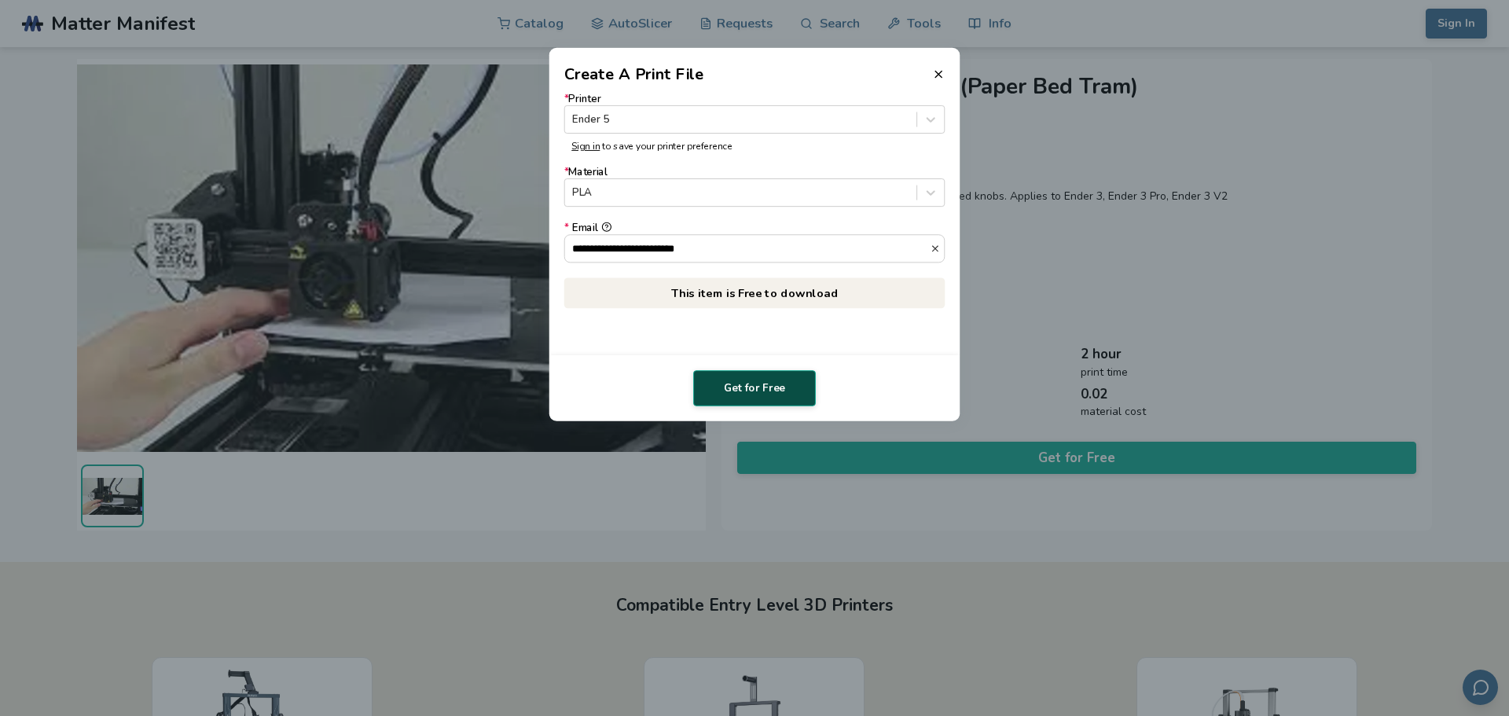
click at [750, 382] on button "Get for Free" at bounding box center [754, 388] width 123 height 36
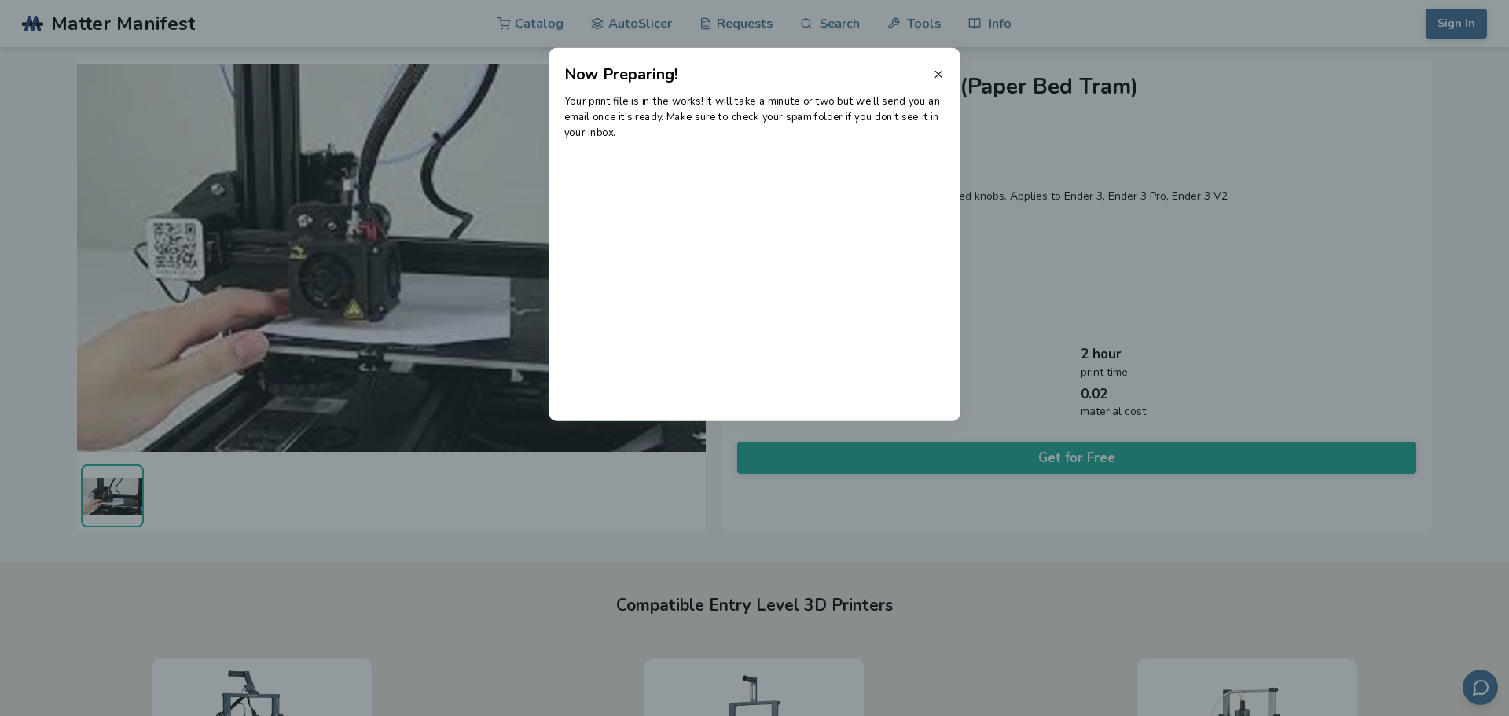
click at [939, 73] on line at bounding box center [938, 74] width 6 height 6
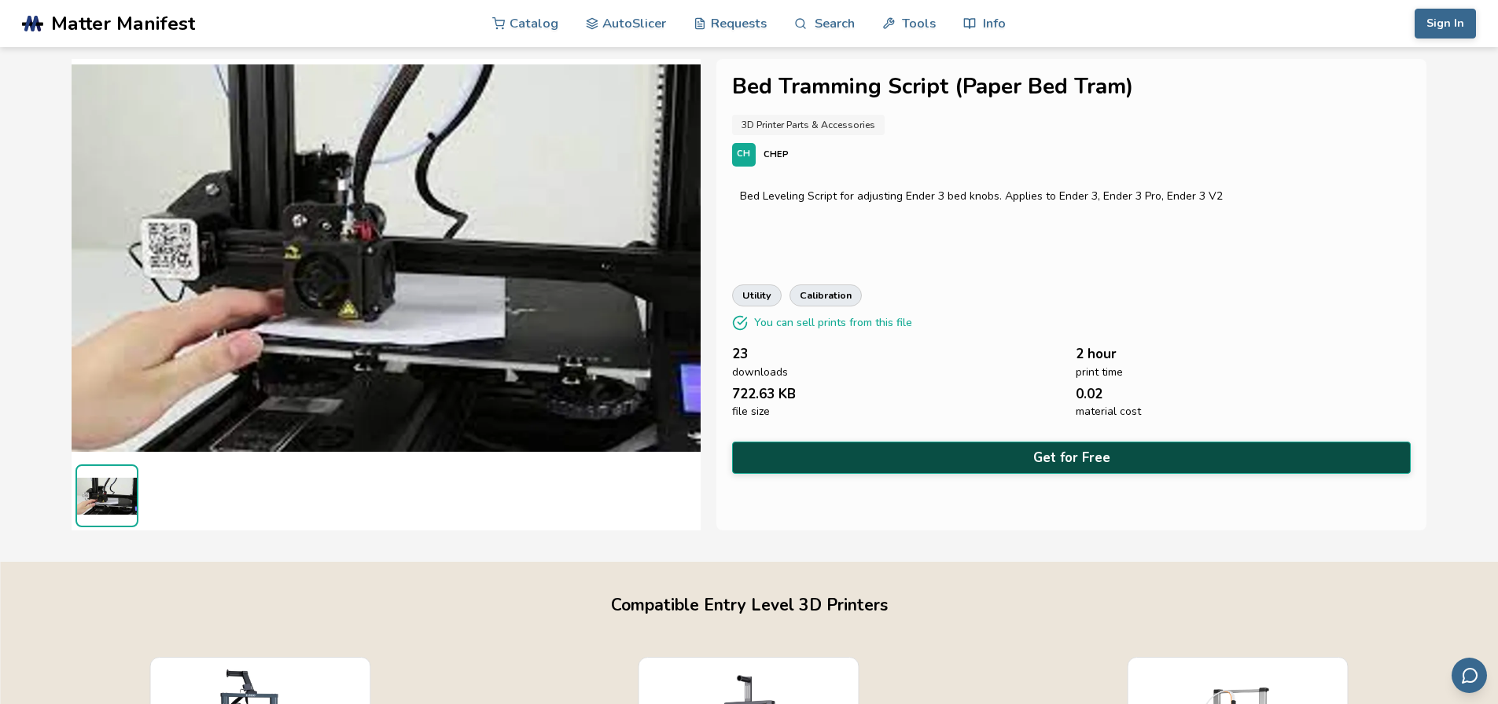
click at [1213, 453] on button "Get for Free" at bounding box center [1071, 458] width 679 height 32
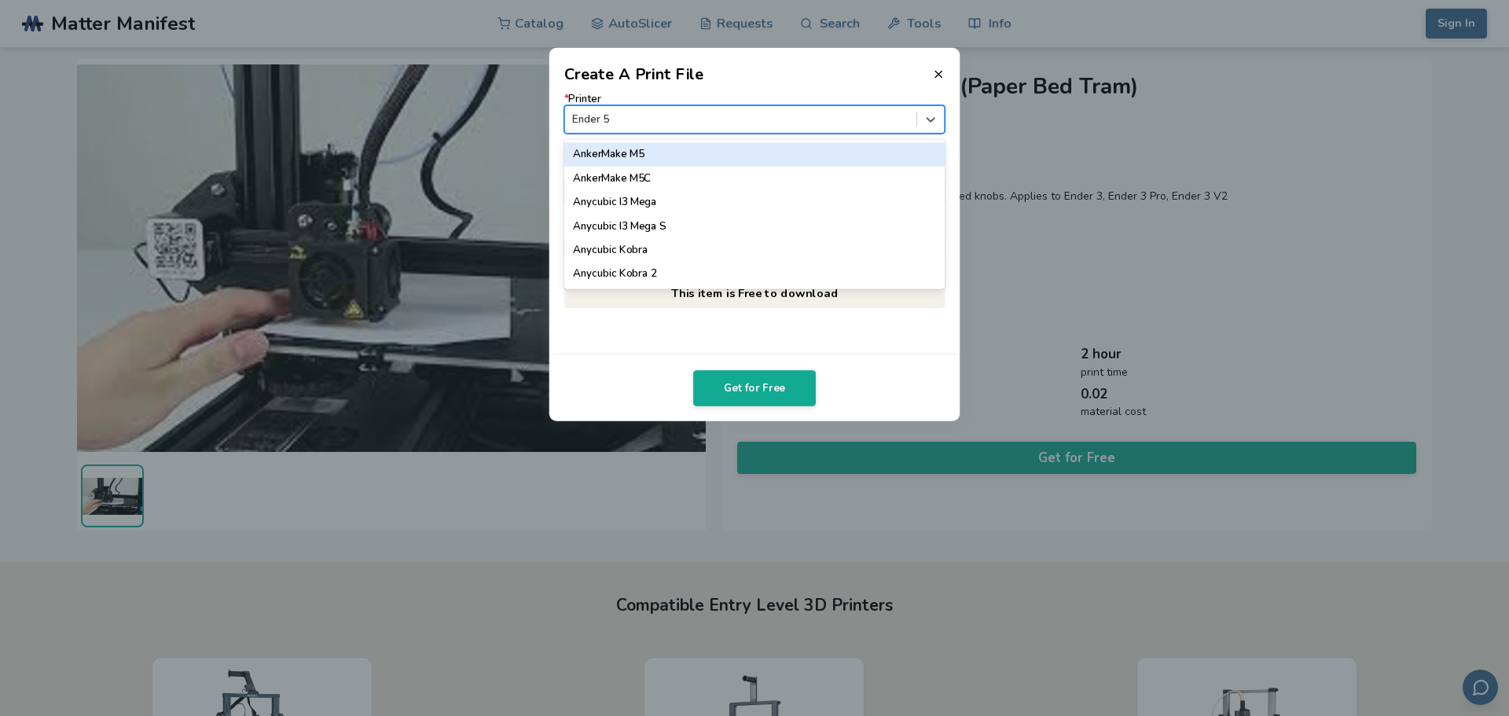
click at [855, 119] on div at bounding box center [740, 119] width 336 height 15
type input "*"
type input "*****"
click at [827, 114] on div at bounding box center [740, 119] width 336 height 15
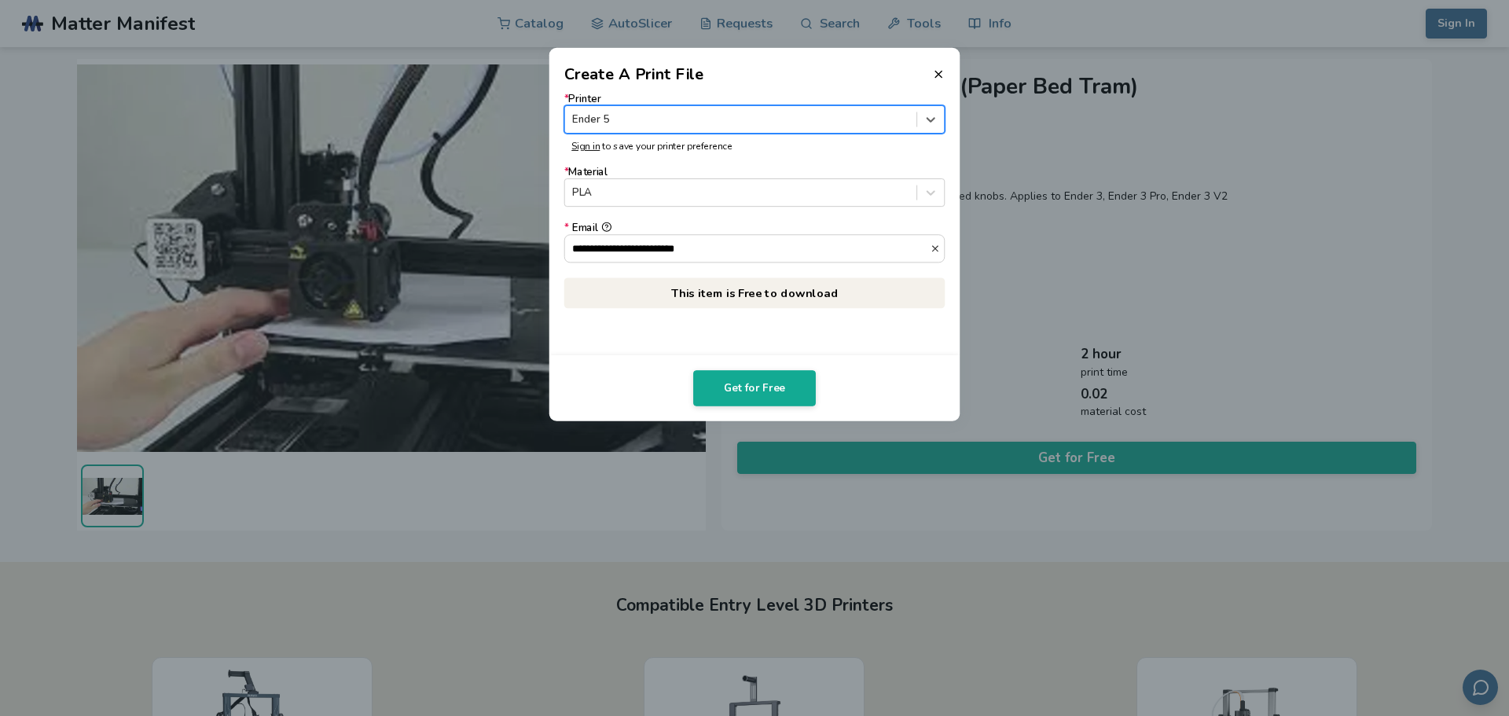
click at [827, 114] on div at bounding box center [740, 119] width 336 height 15
type input "*"
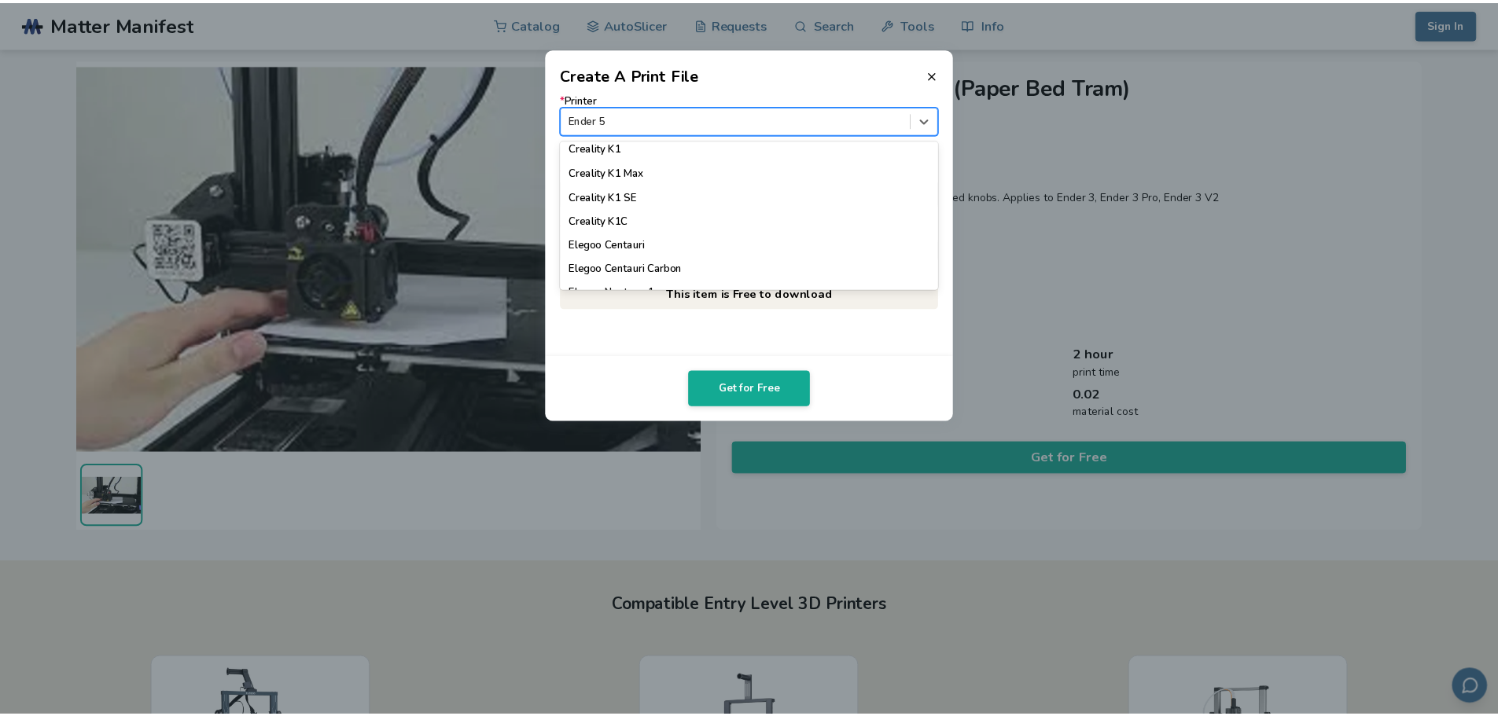
scroll to position [440, 0]
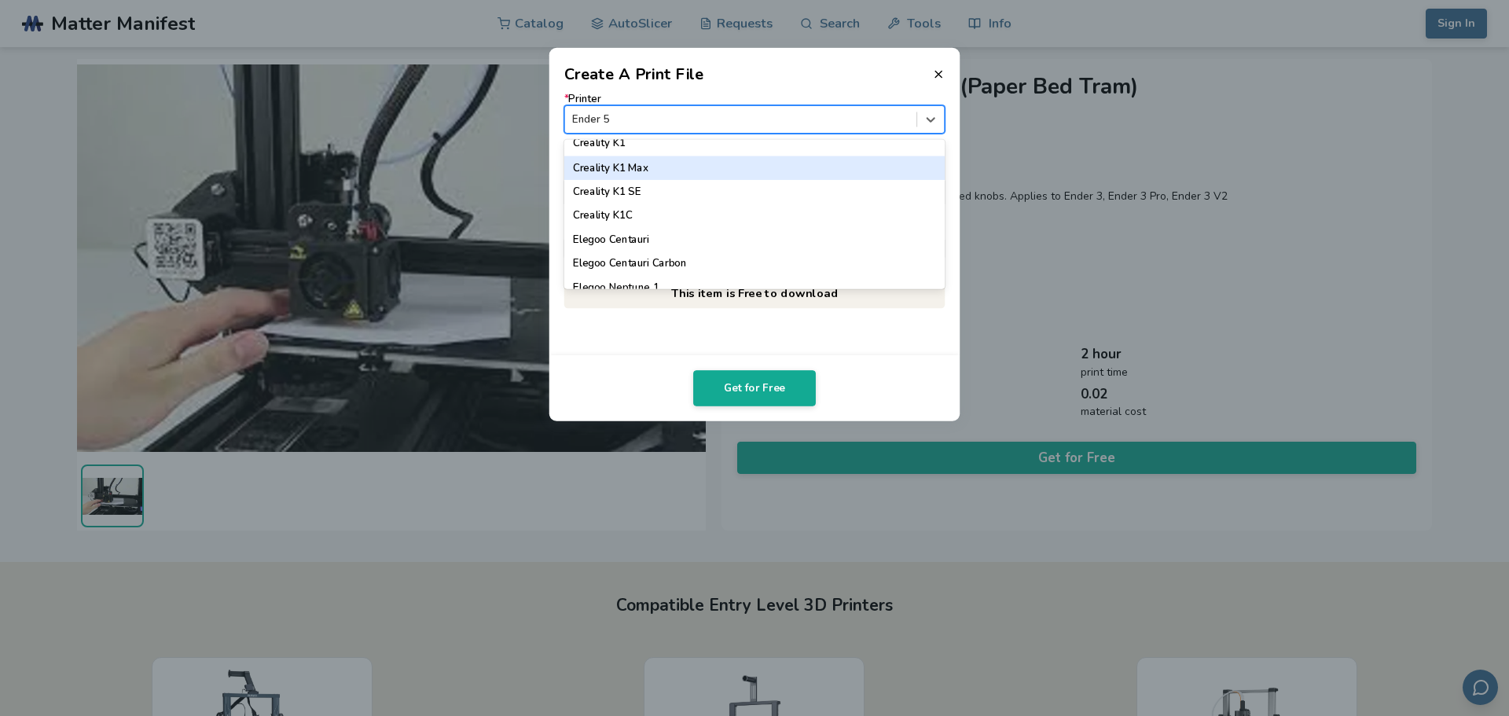
click at [822, 156] on div "Creality K1 Max" at bounding box center [754, 168] width 381 height 24
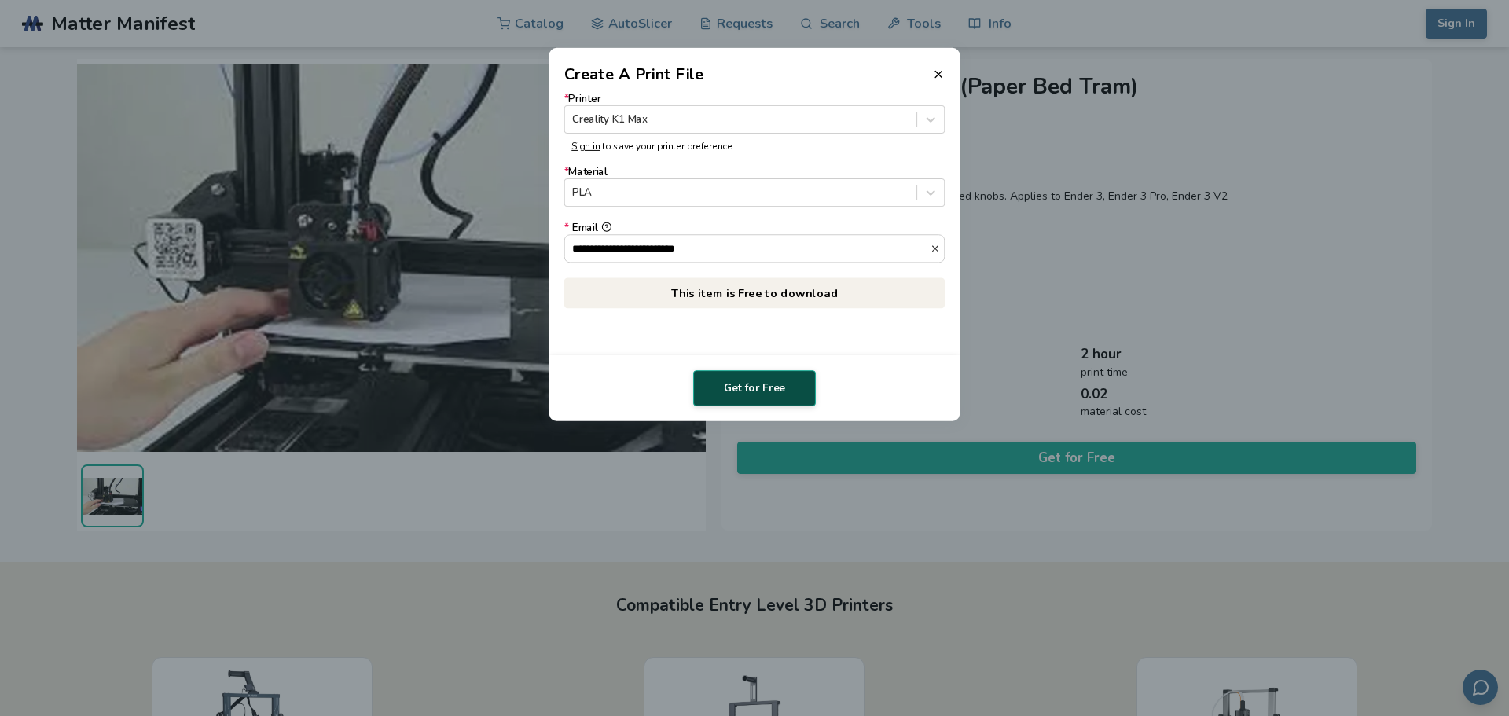
click at [774, 388] on button "Get for Free" at bounding box center [754, 388] width 123 height 36
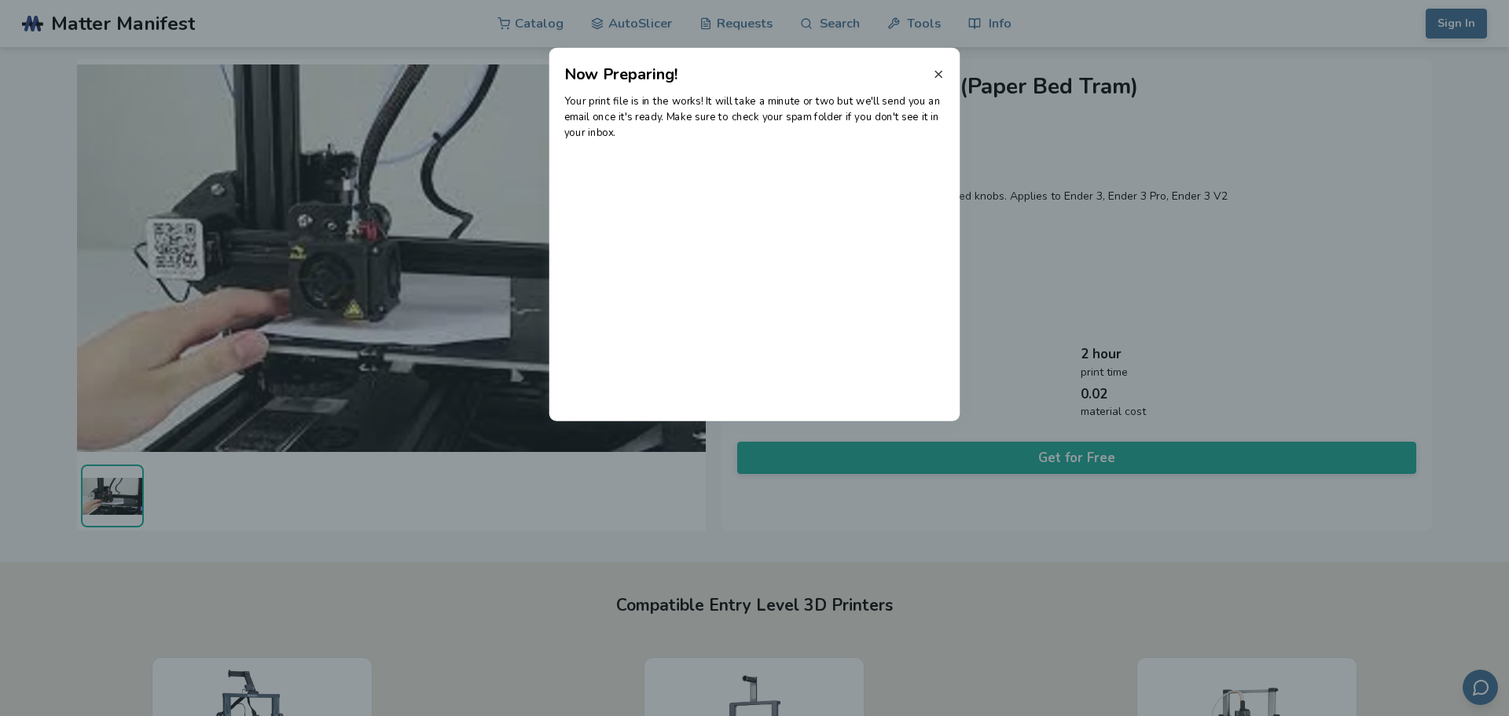
click at [938, 75] on line at bounding box center [938, 74] width 6 height 6
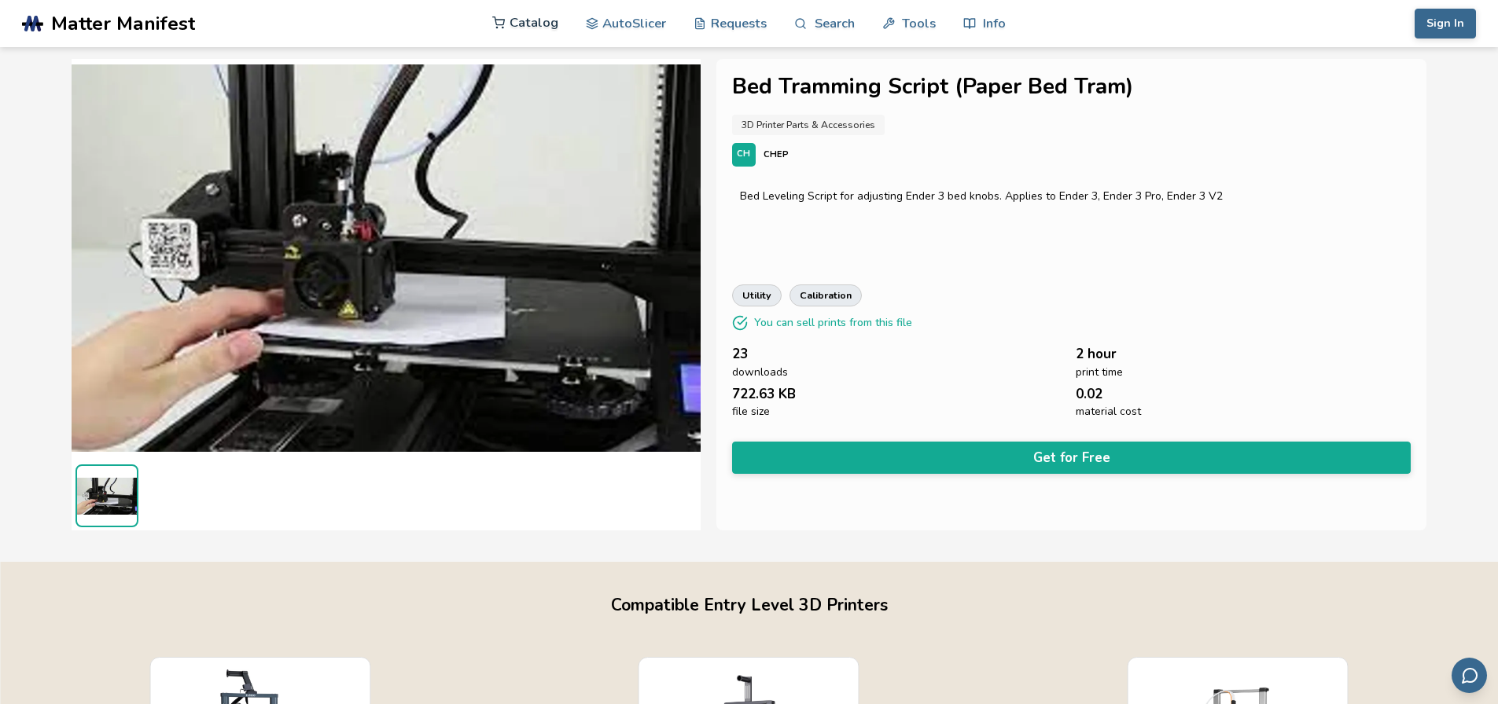
click at [525, 33] on link "Catalog" at bounding box center [525, 22] width 66 height 47
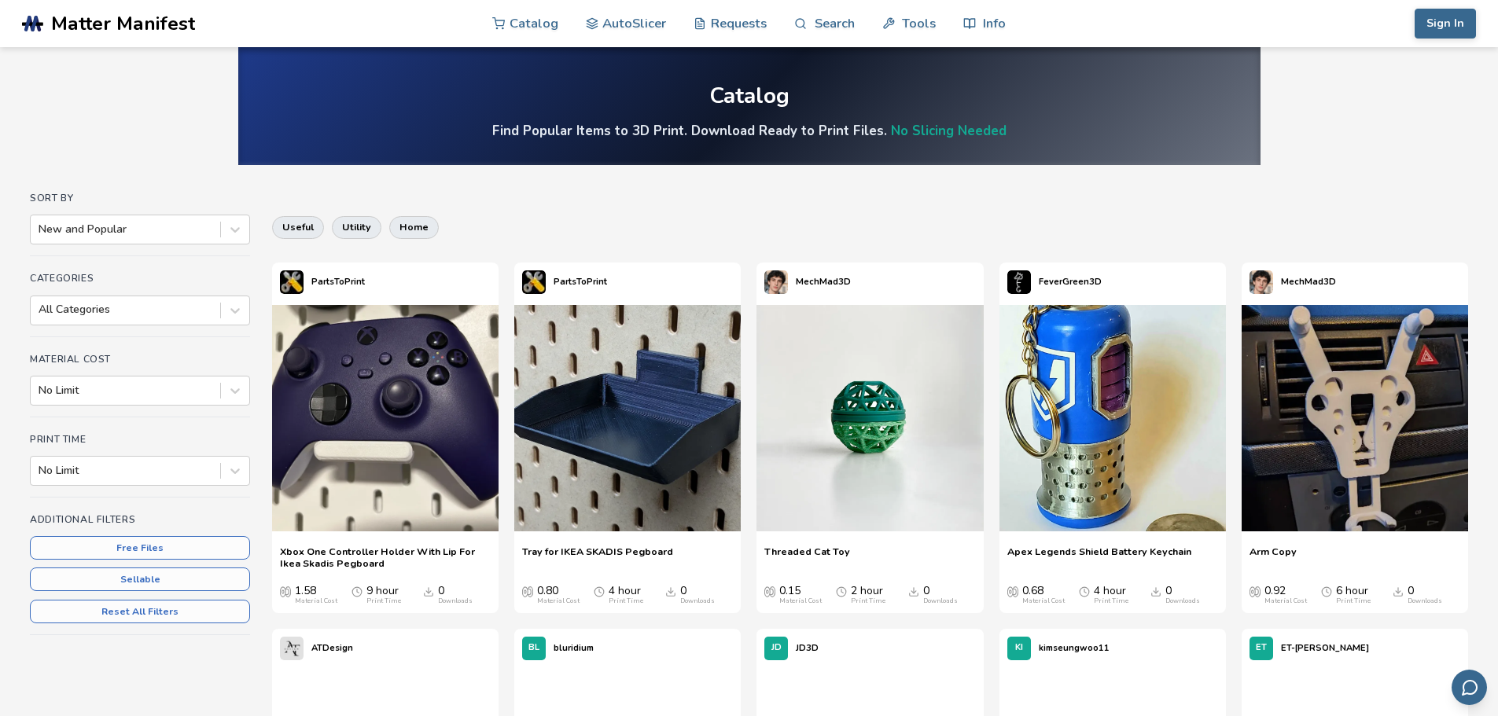
click at [28, 24] on rect at bounding box center [28, 23] width 8 height 17
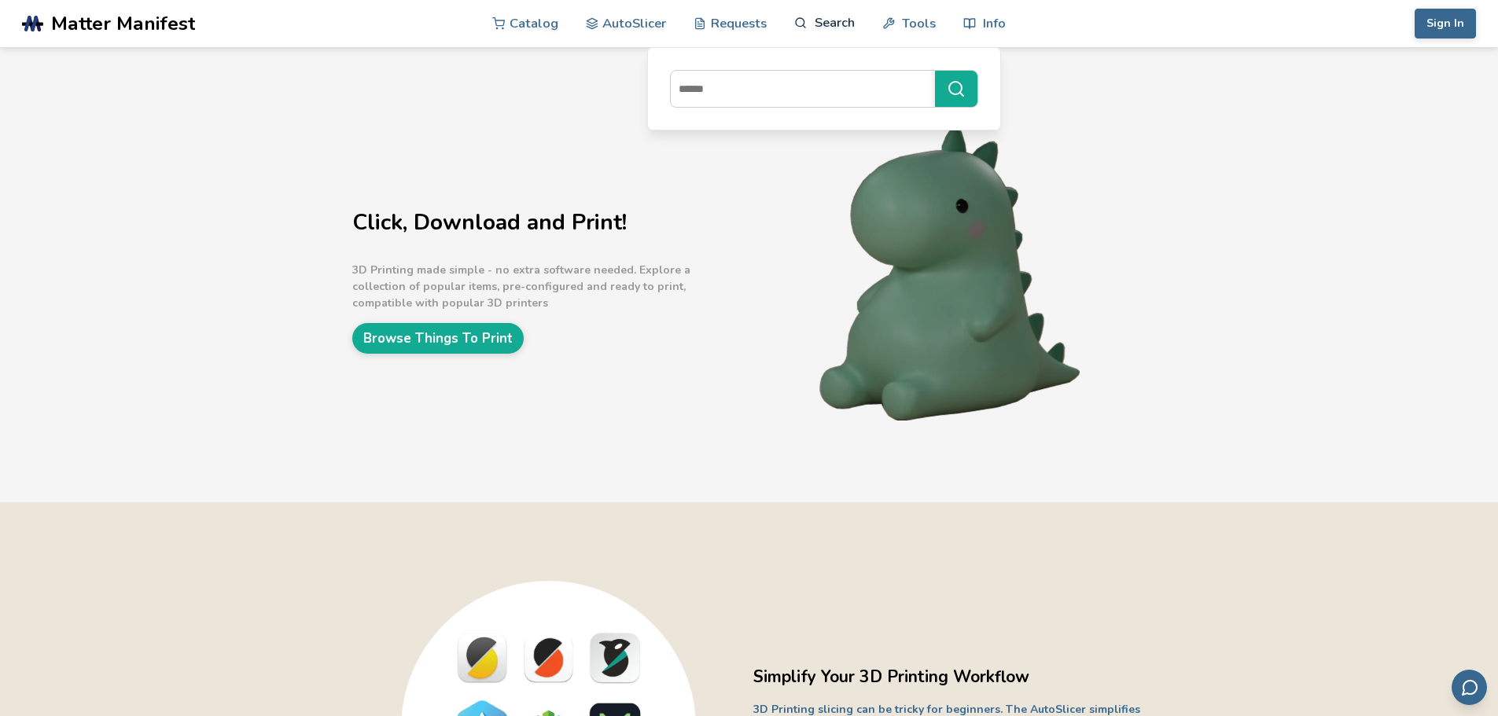
click at [835, 24] on link "Search" at bounding box center [824, 22] width 60 height 47
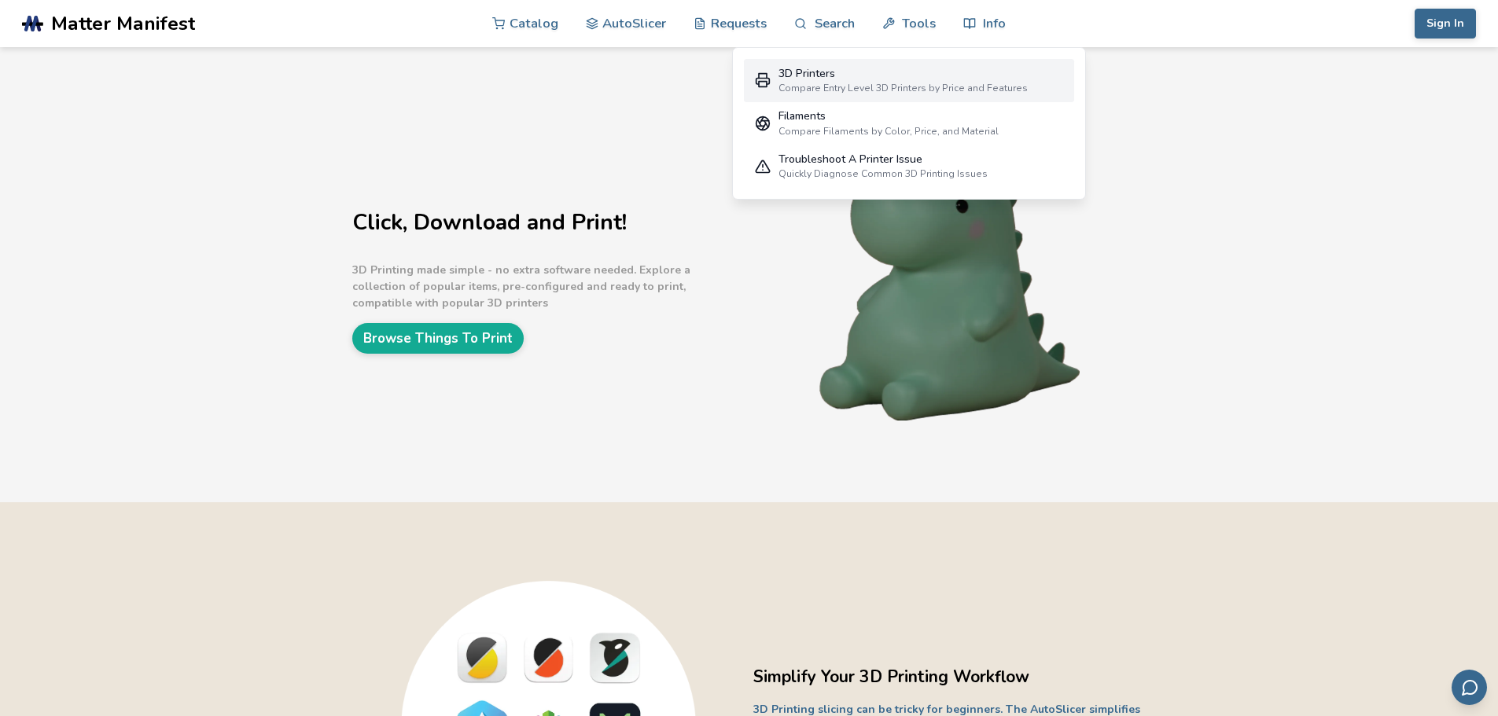
click at [851, 79] on div "3D Printers" at bounding box center [902, 74] width 249 height 13
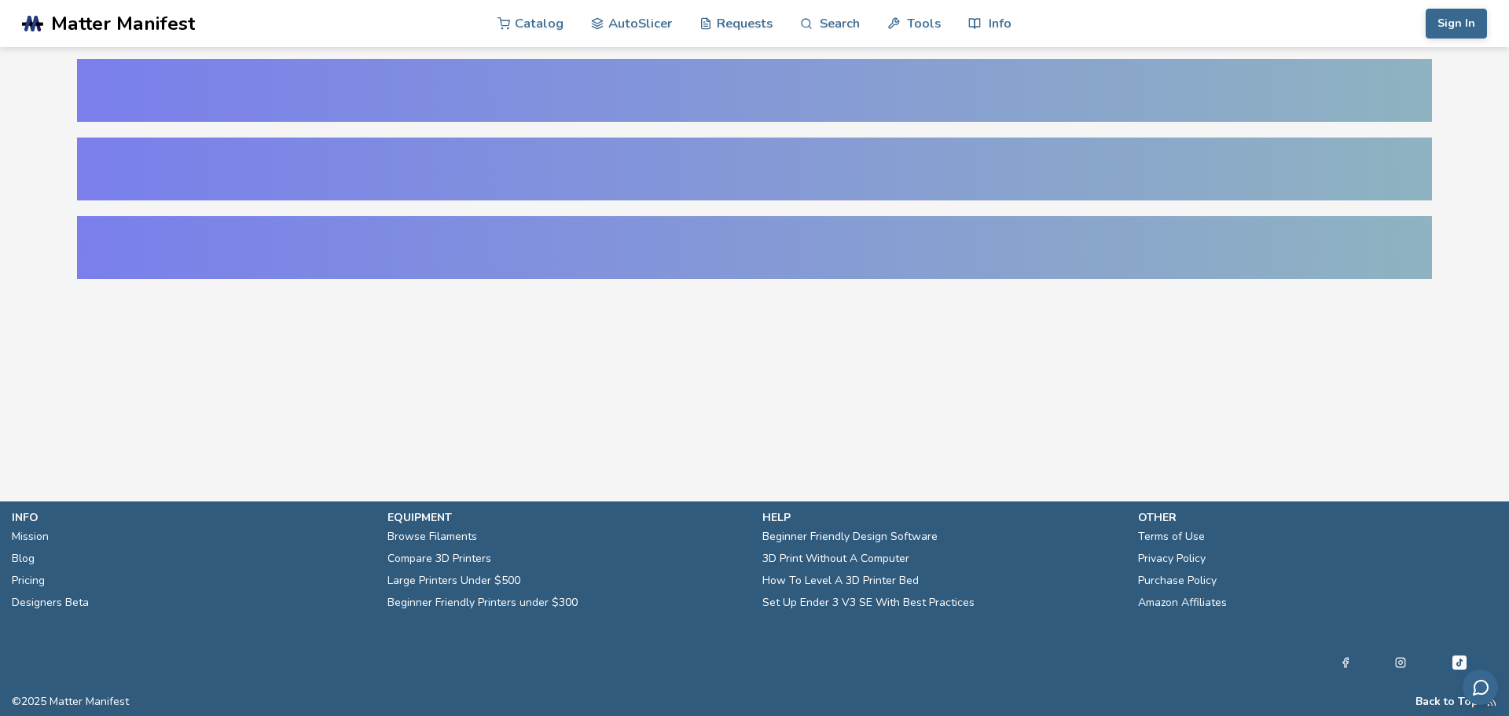
select select "**********"
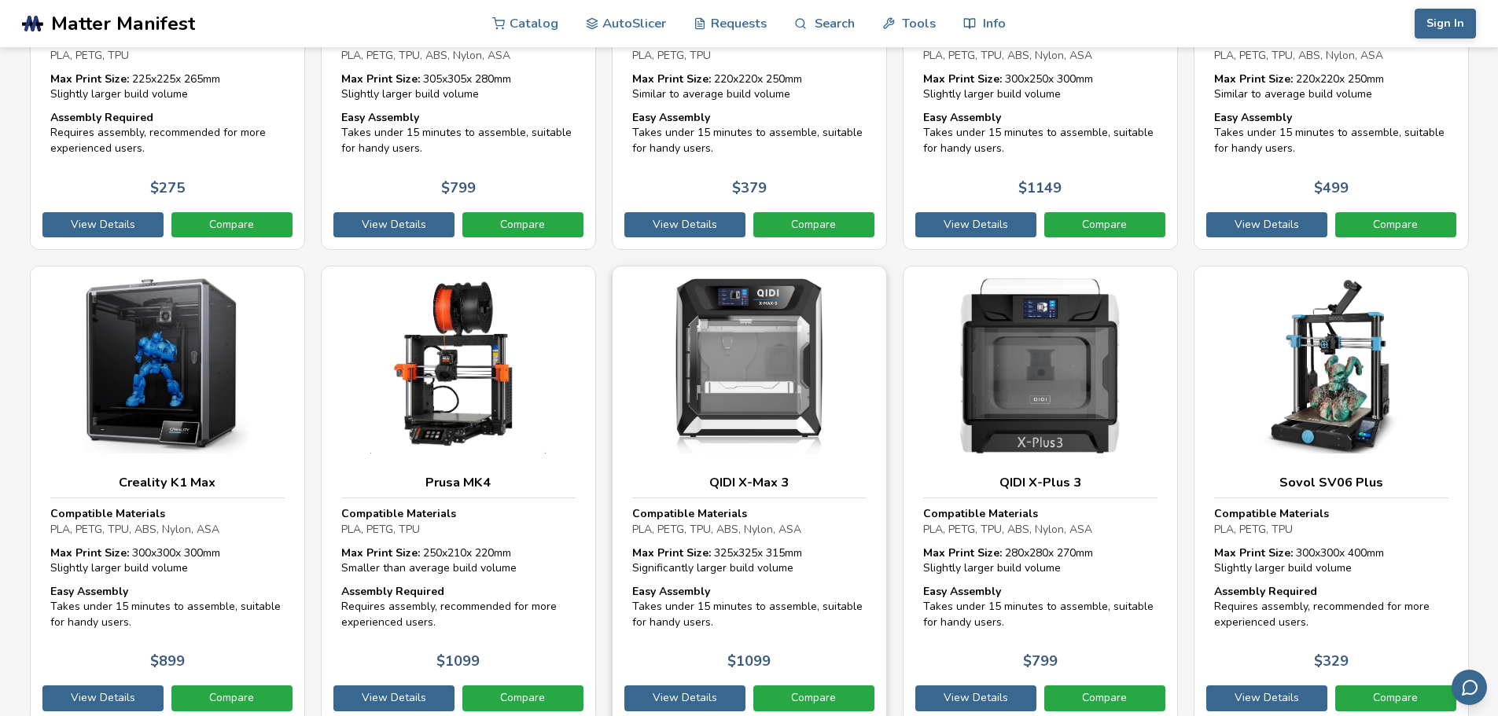
scroll to position [4443, 0]
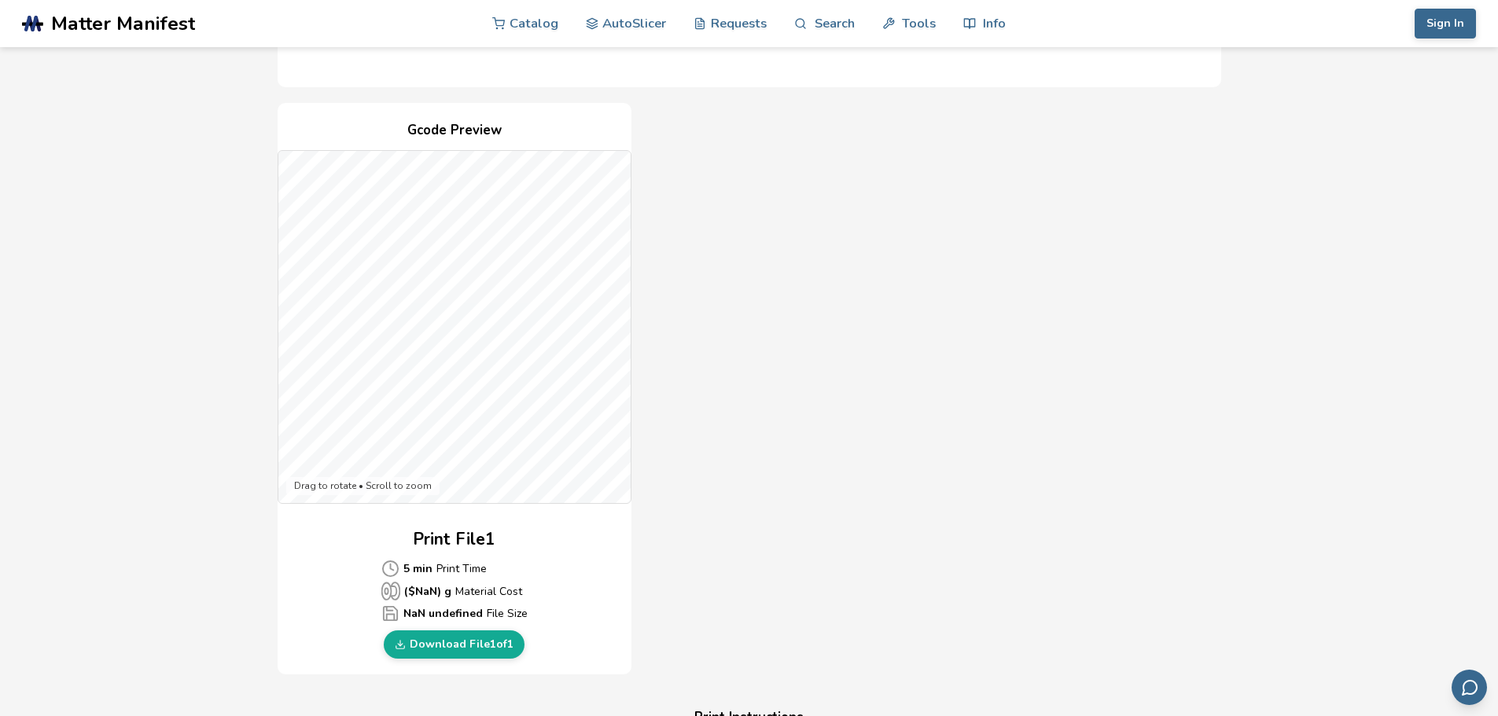
scroll to position [299, 0]
click at [469, 648] on link "Download File 1 of 1" at bounding box center [454, 643] width 141 height 28
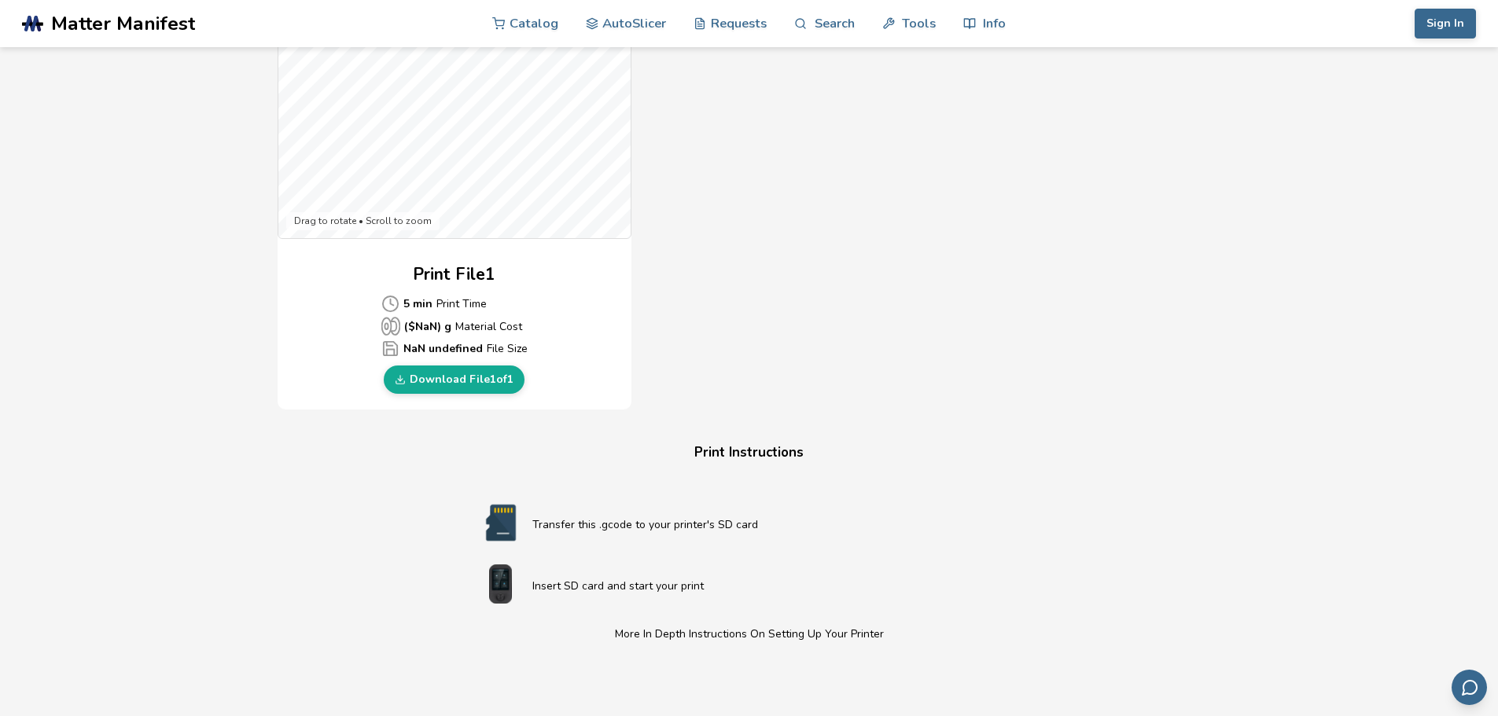
scroll to position [0, 0]
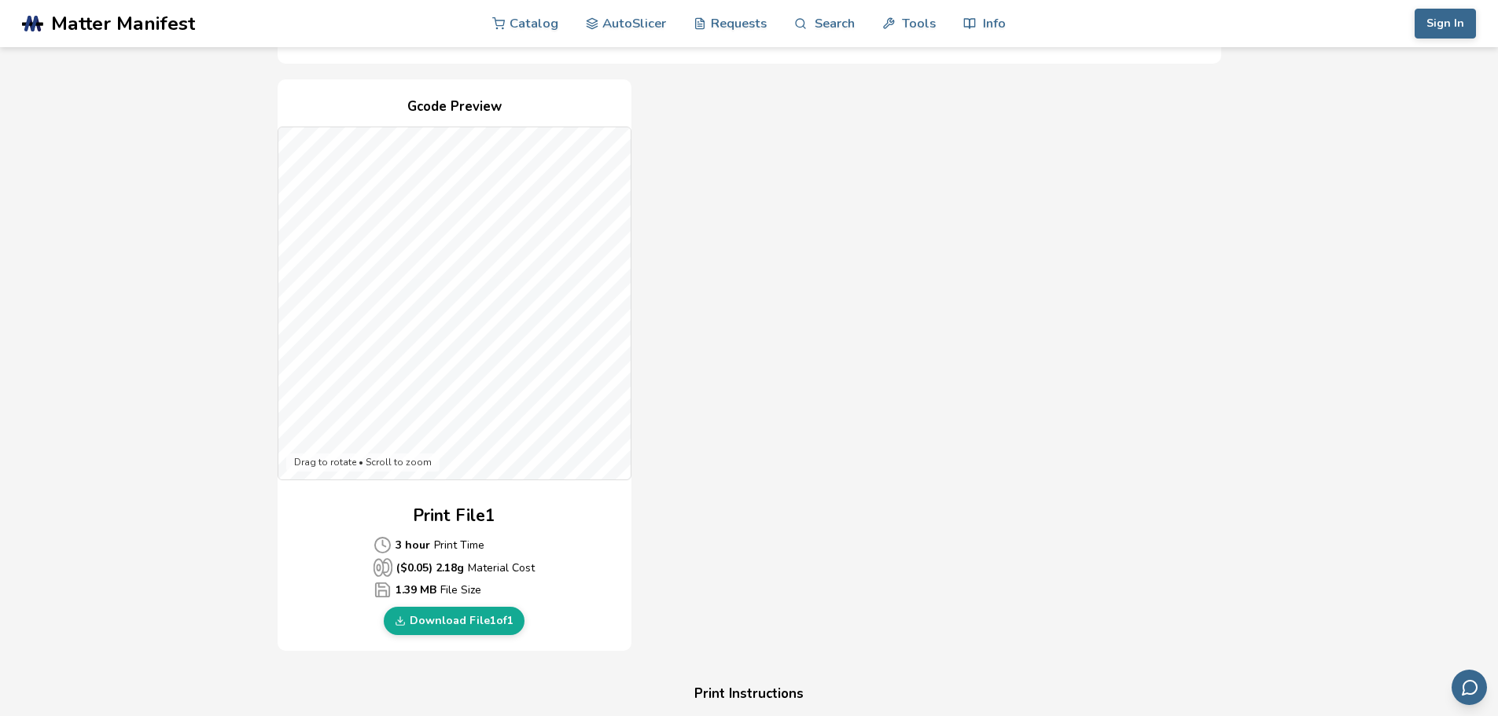
scroll to position [320, 0]
click at [475, 627] on link "Download File 1 of 1" at bounding box center [454, 622] width 141 height 28
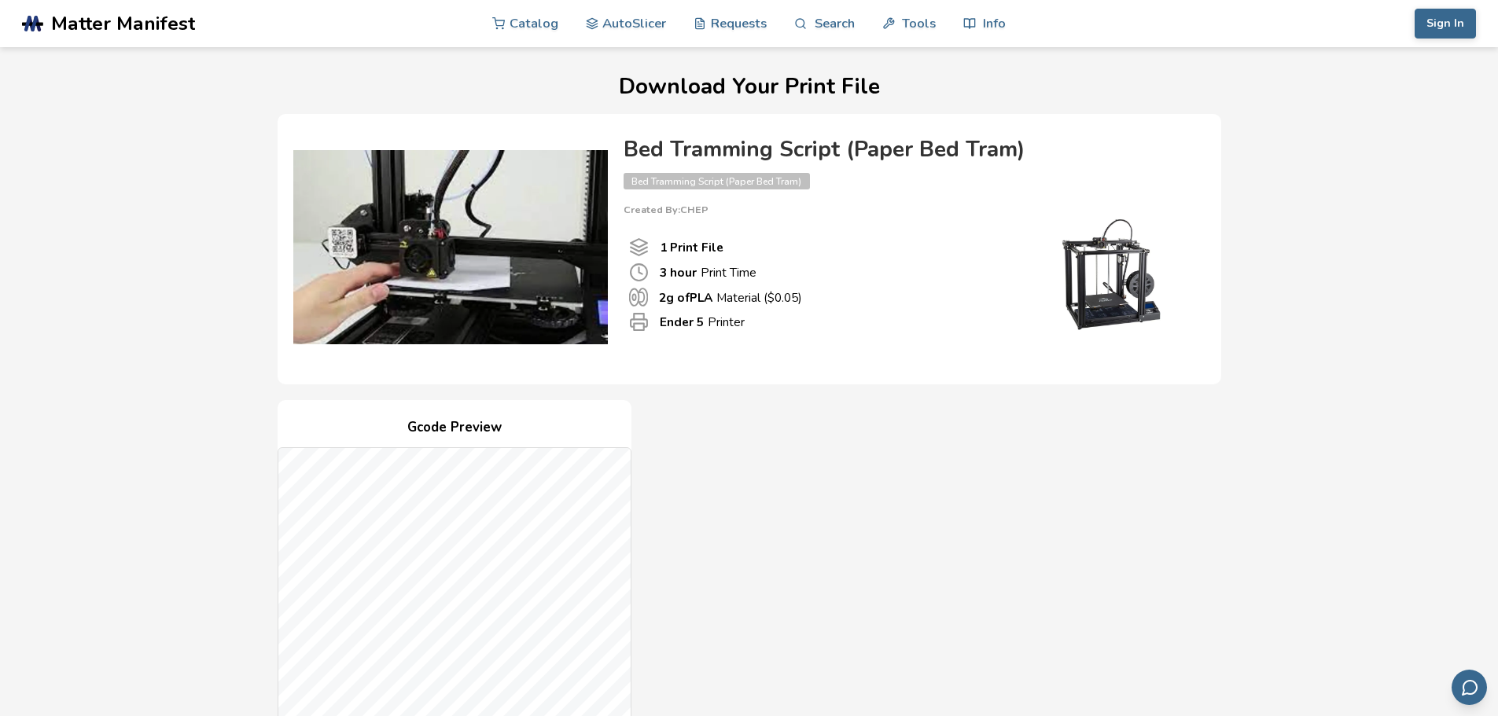
click at [729, 183] on span "Bed Tramming Script (Paper Bed Tram)" at bounding box center [716, 181] width 186 height 17
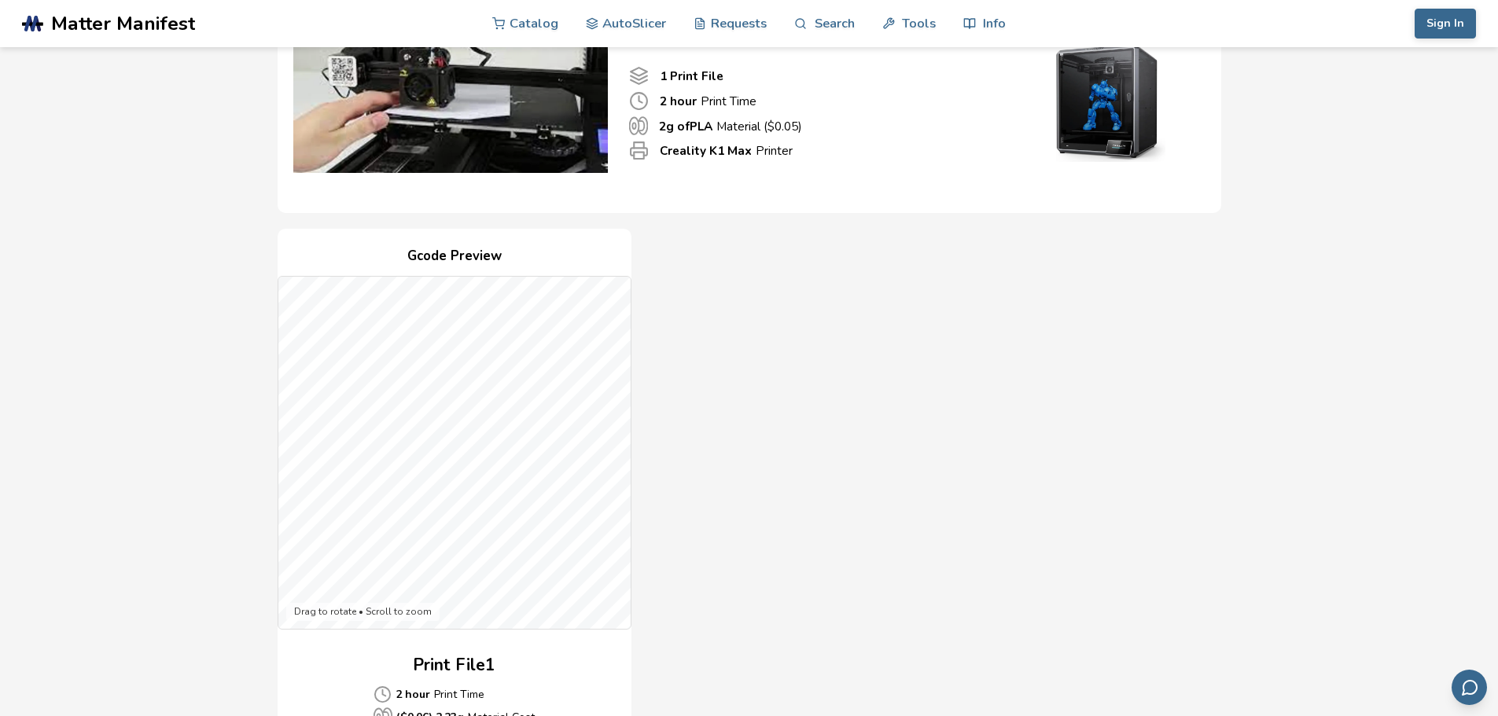
scroll to position [351, 0]
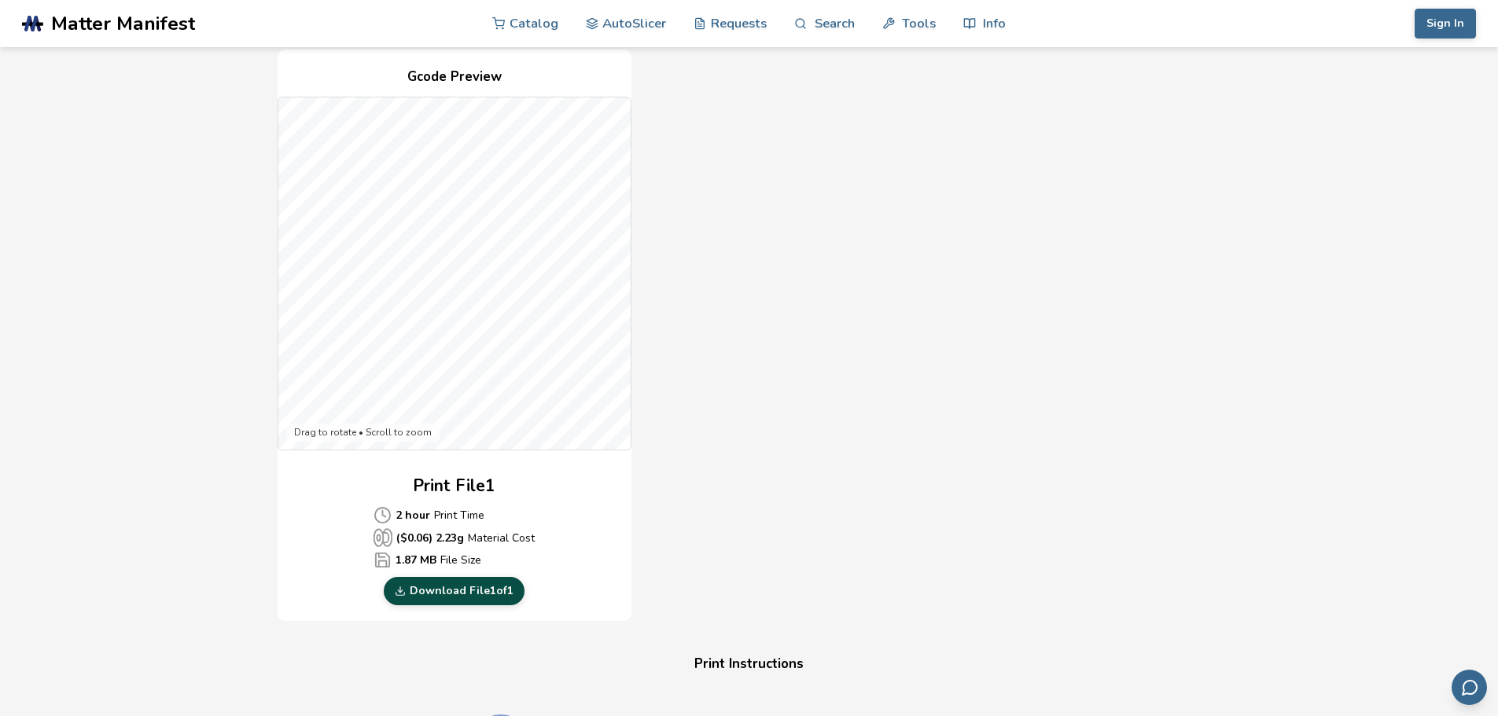
click at [462, 587] on link "Download File 1 of 1" at bounding box center [454, 591] width 141 height 28
